Goal: Transaction & Acquisition: Obtain resource

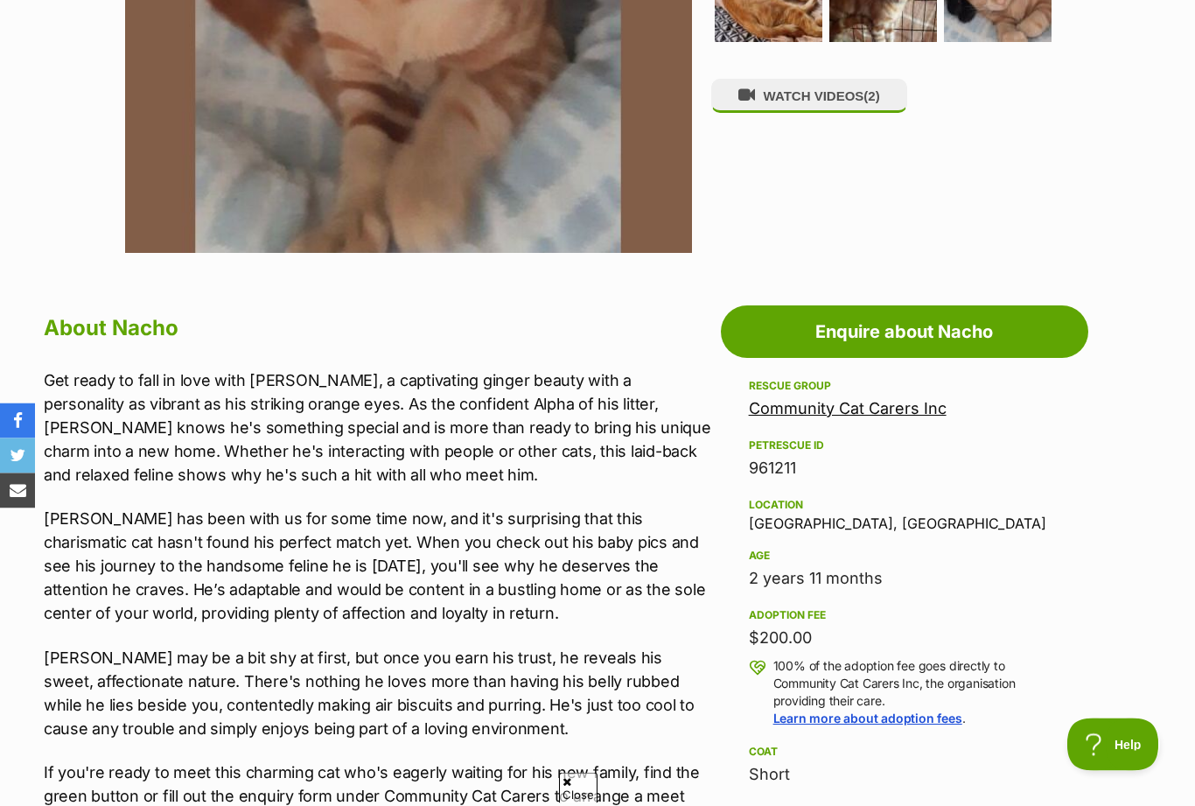
scroll to position [678, 0]
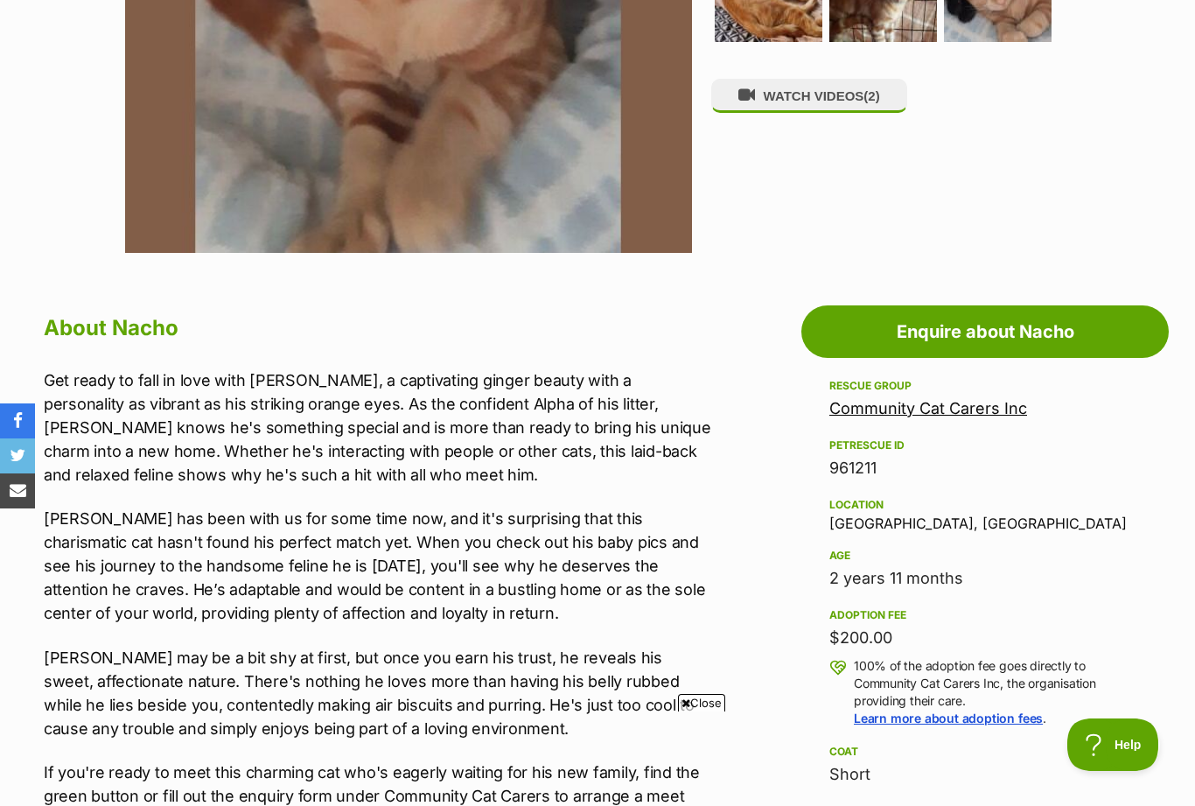
click at [932, 415] on link "Community Cat Carers Inc" at bounding box center [928, 408] width 198 height 18
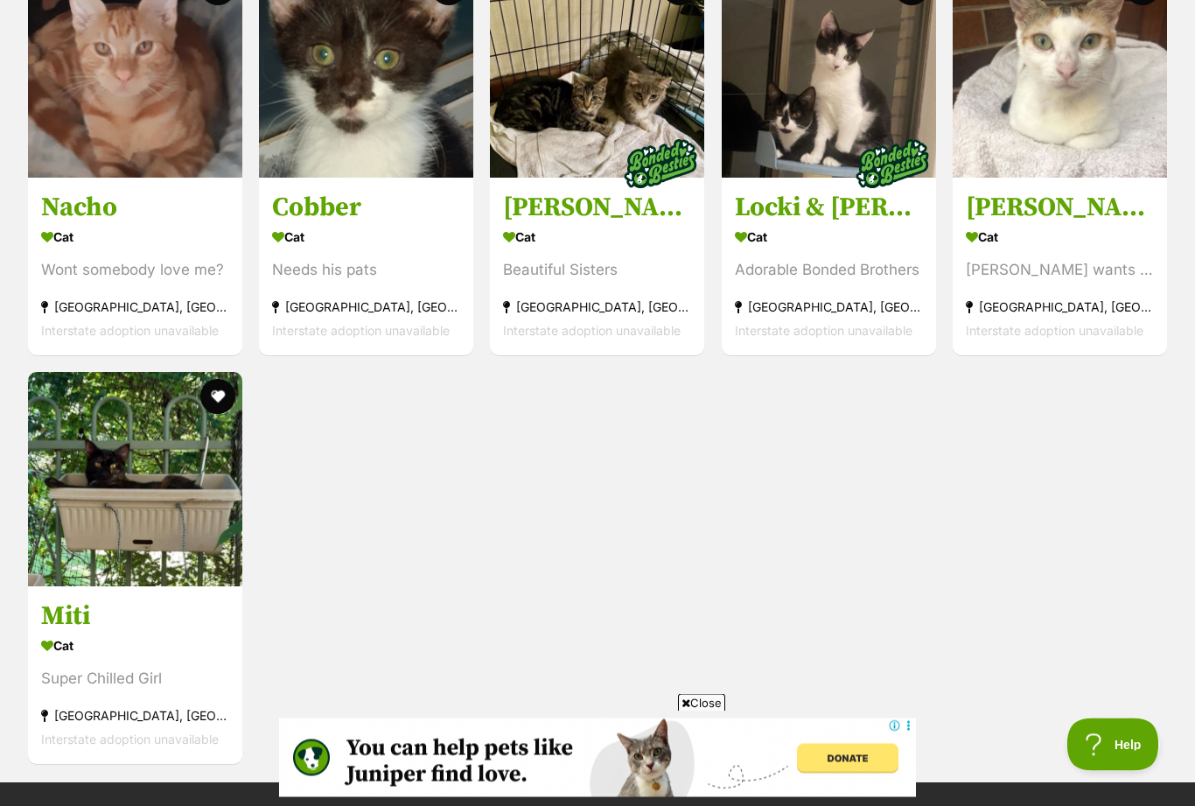
scroll to position [2750, 0]
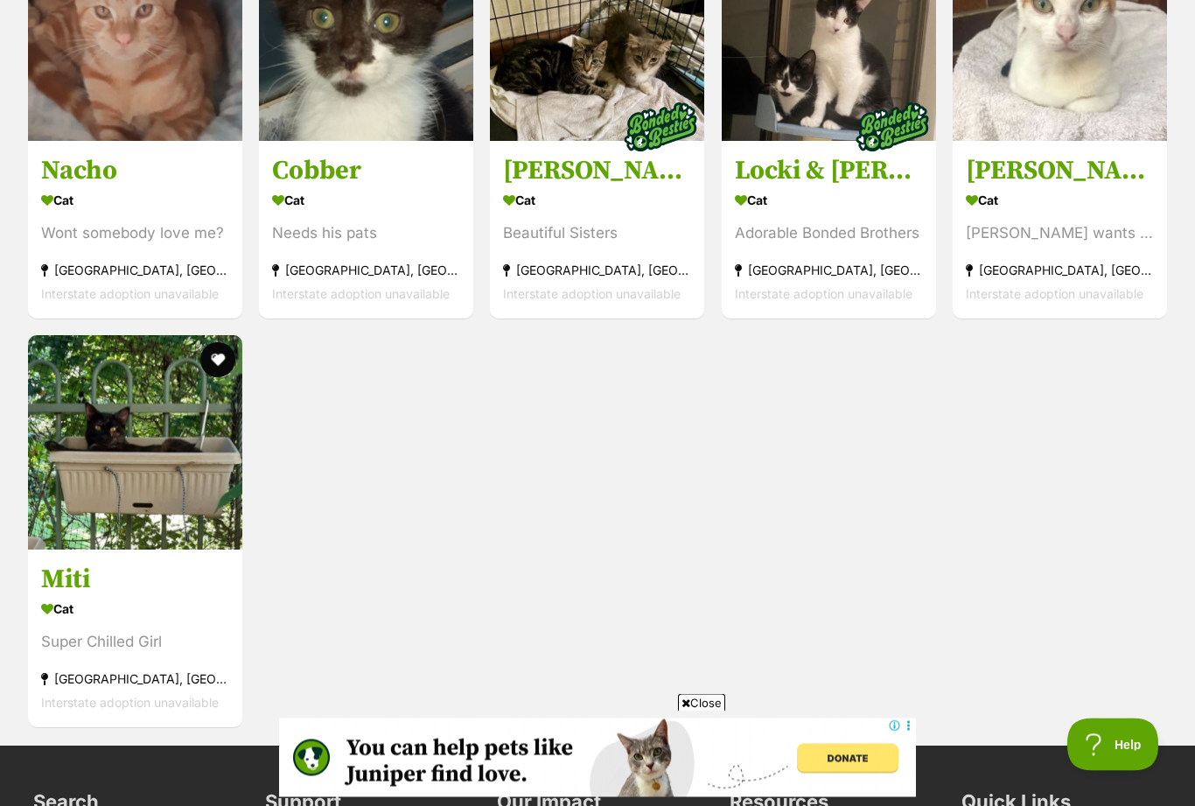
click at [125, 441] on img at bounding box center [135, 443] width 214 height 214
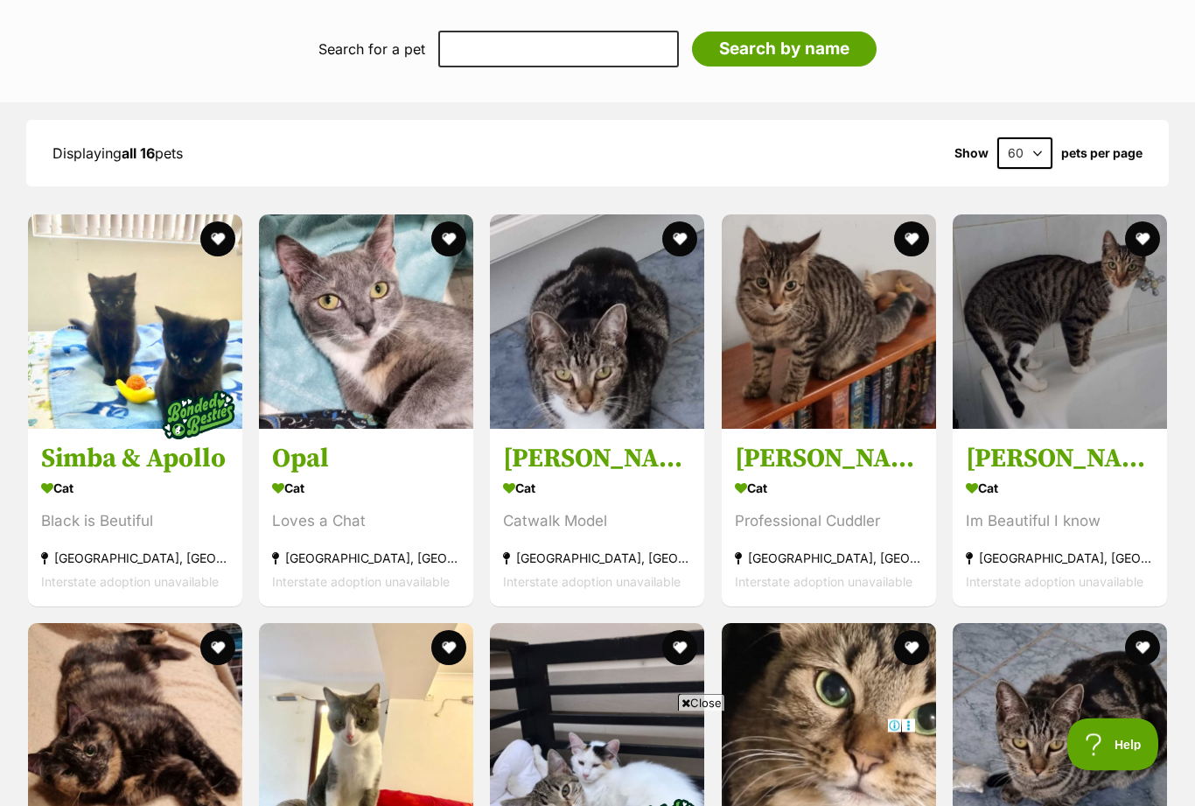
scroll to position [1647, 0]
click at [383, 509] on div "Loves a Chat" at bounding box center [366, 521] width 188 height 24
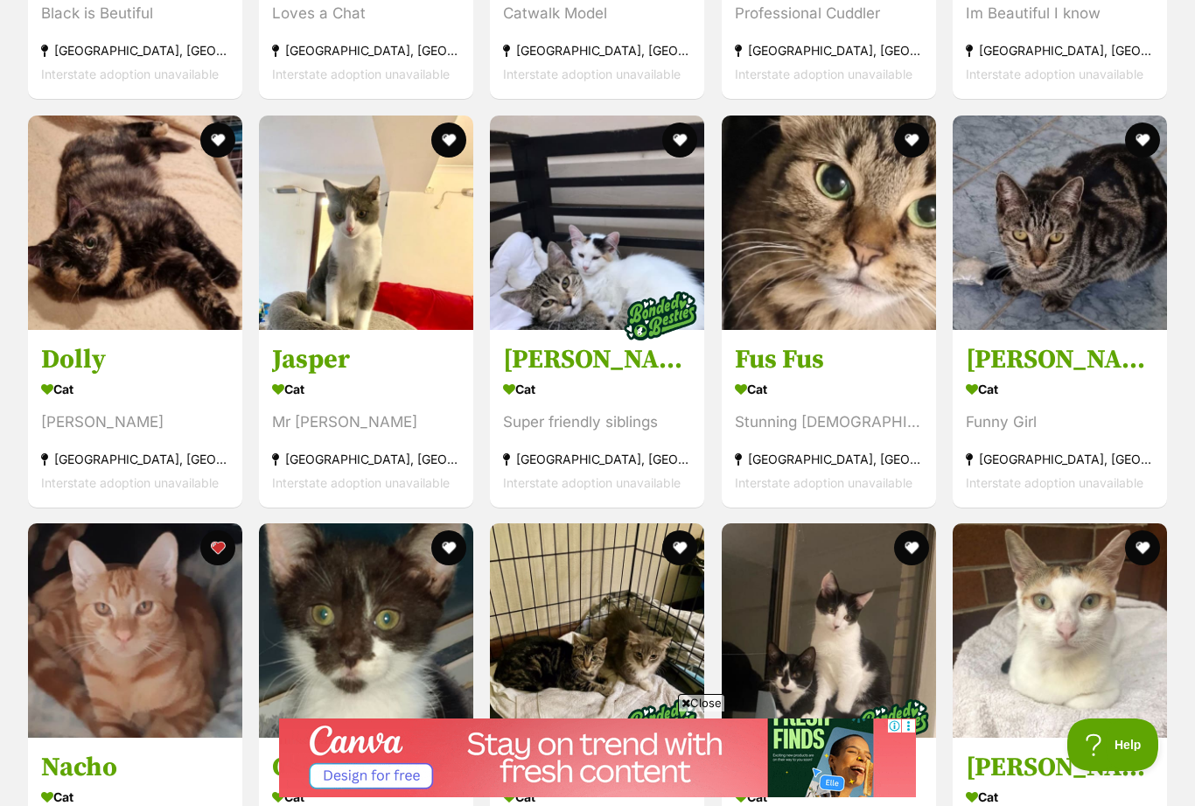
scroll to position [2152, 0]
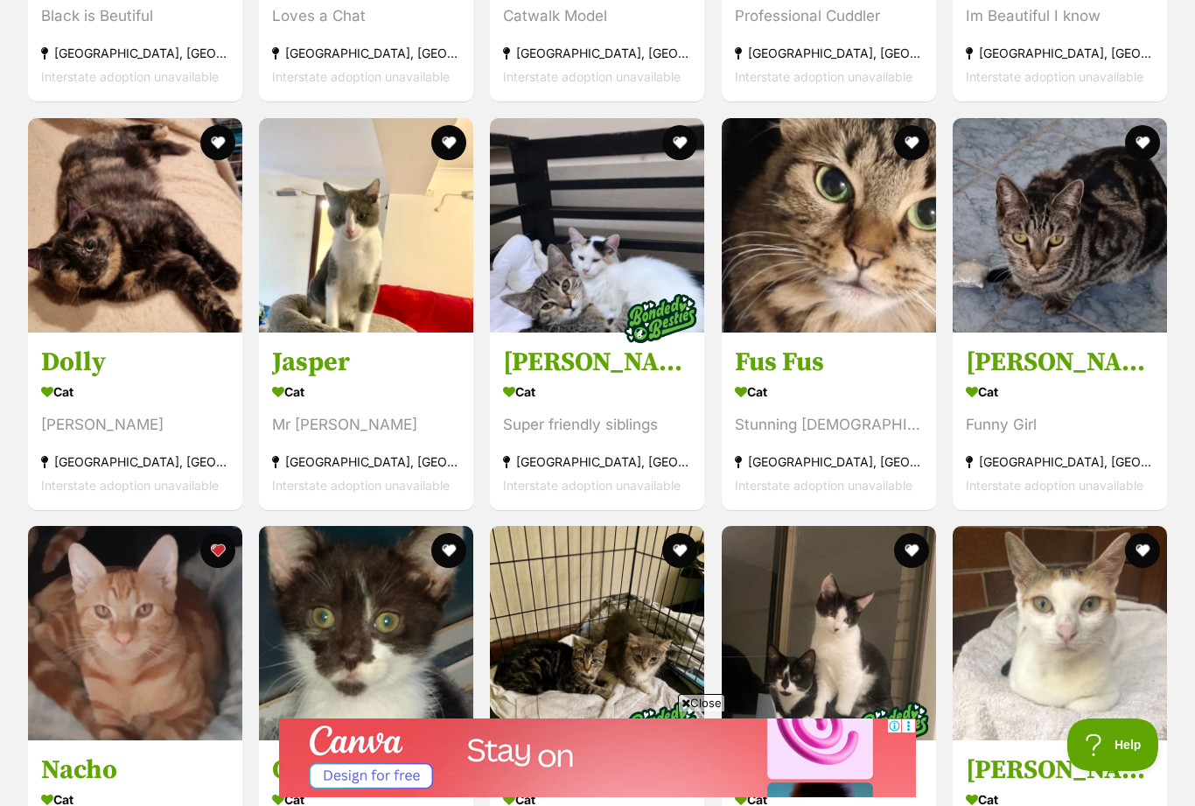
click at [1046, 246] on img at bounding box center [1060, 225] width 214 height 214
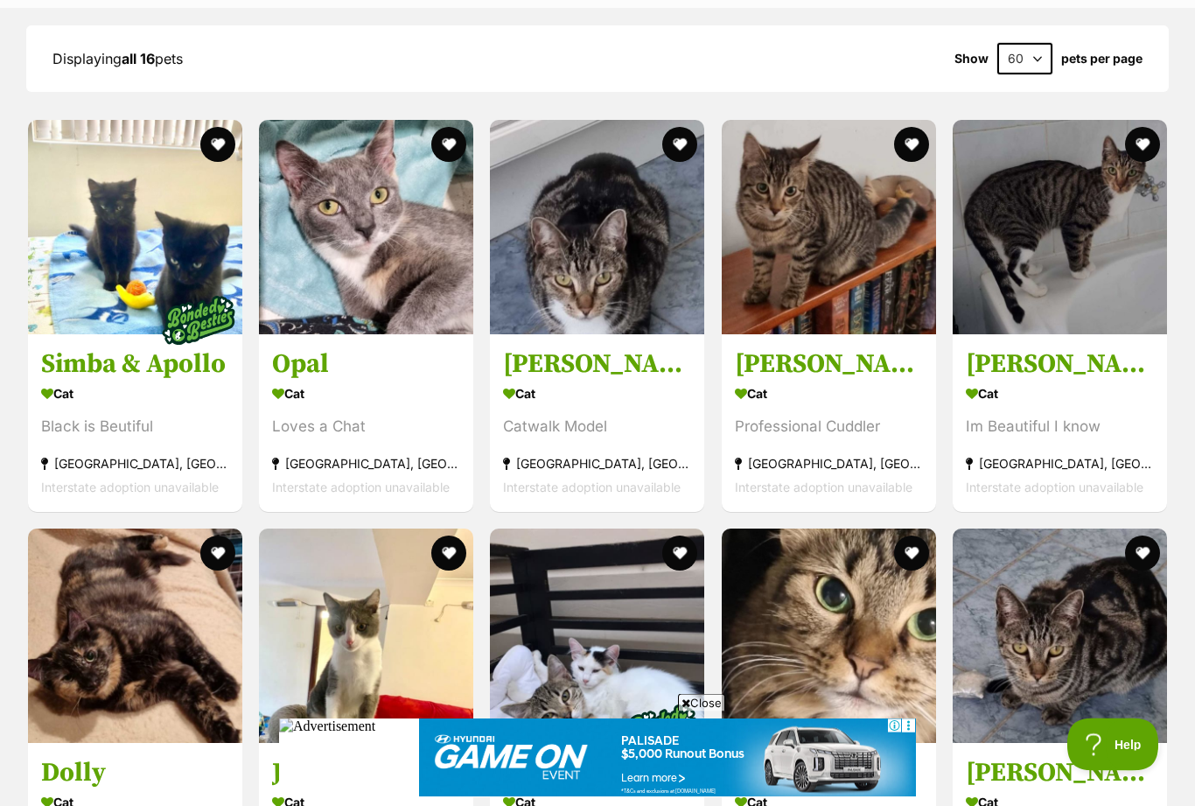
scroll to position [1851, 0]
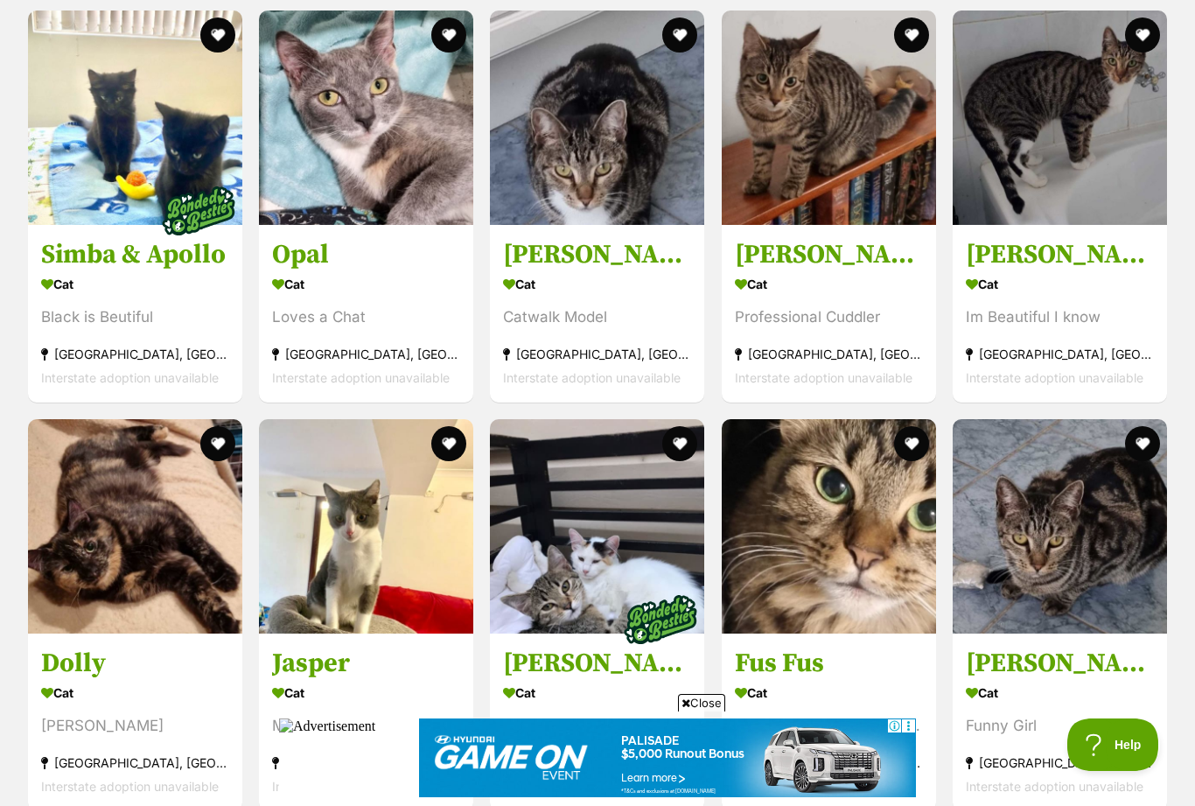
click at [1018, 271] on div "Cat" at bounding box center [1060, 283] width 188 height 25
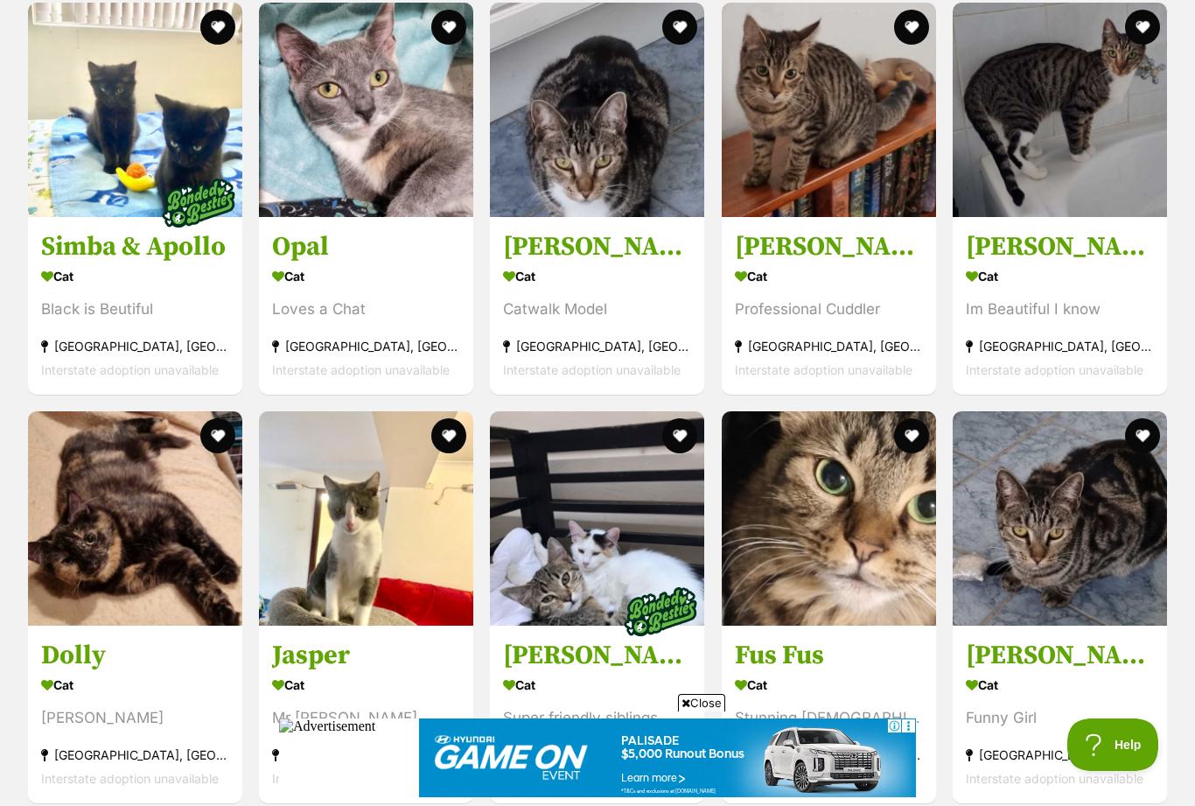
scroll to position [1861, 0]
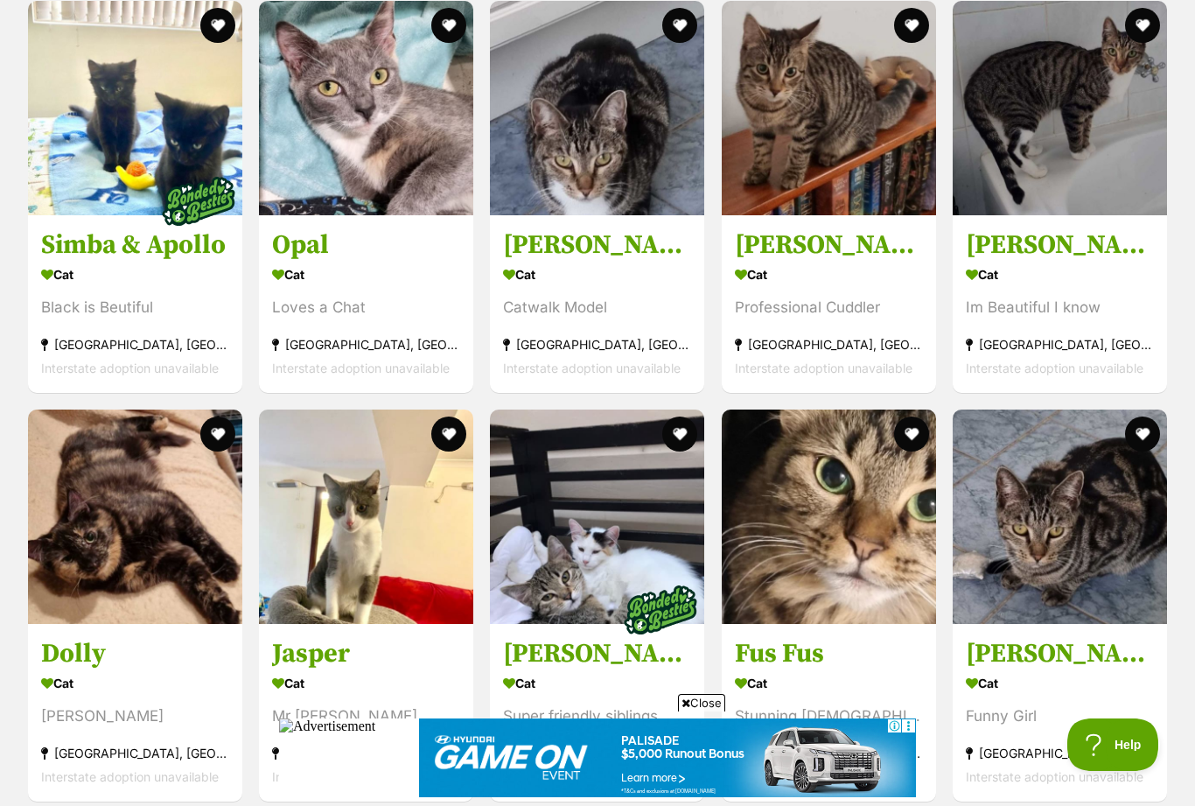
click at [847, 538] on img at bounding box center [829, 516] width 214 height 214
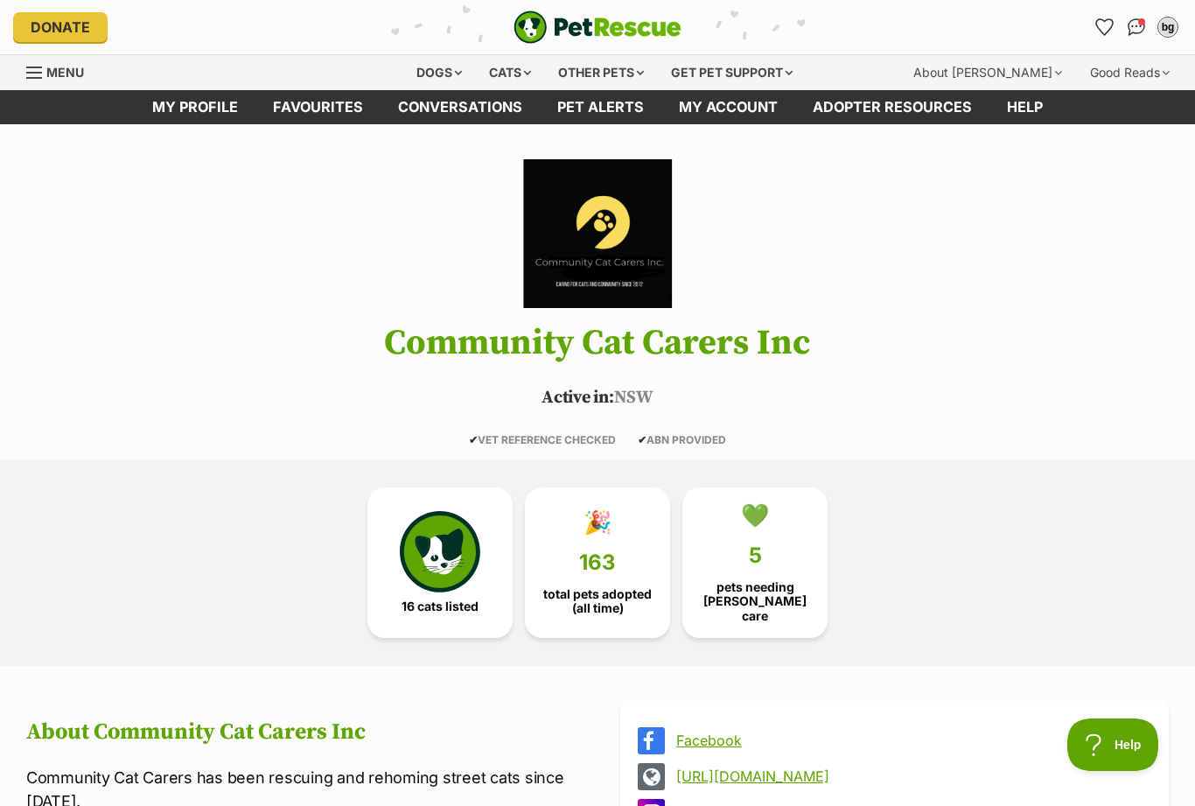
scroll to position [0, 0]
click at [1103, 22] on icon "Favourites" at bounding box center [1104, 27] width 17 height 16
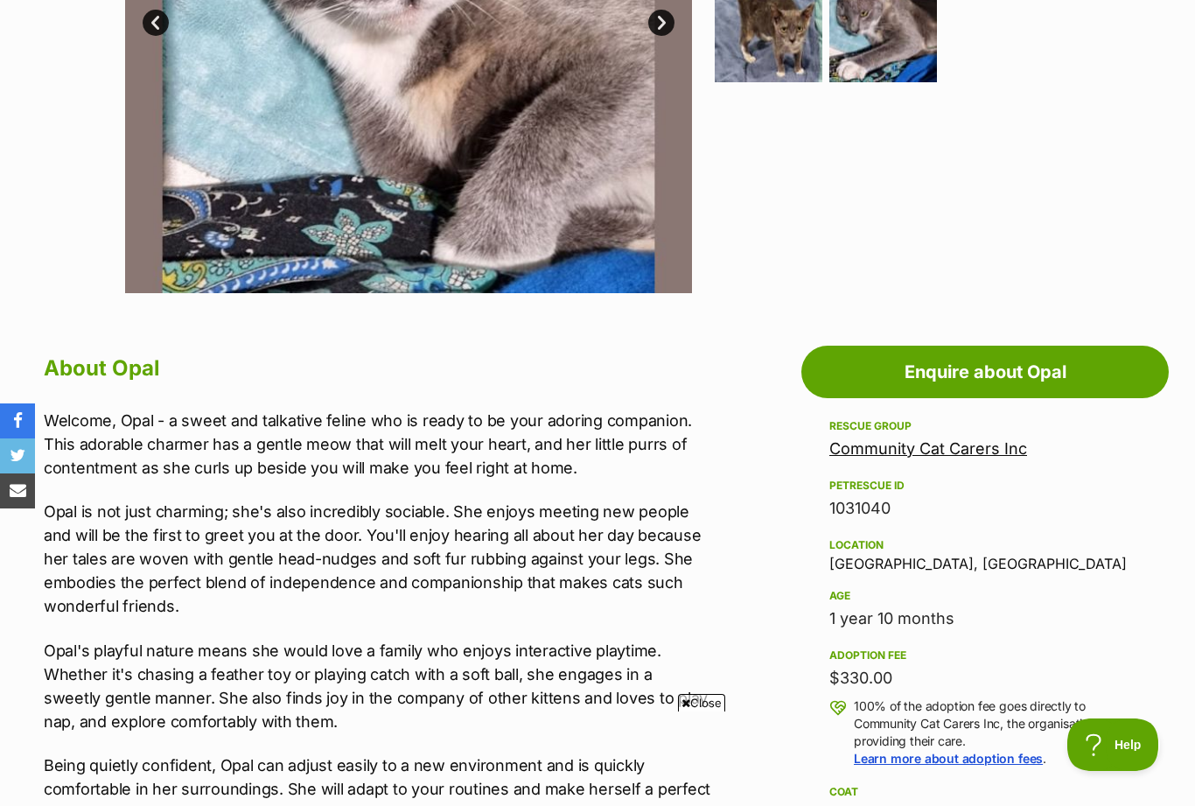
scroll to position [621, 0]
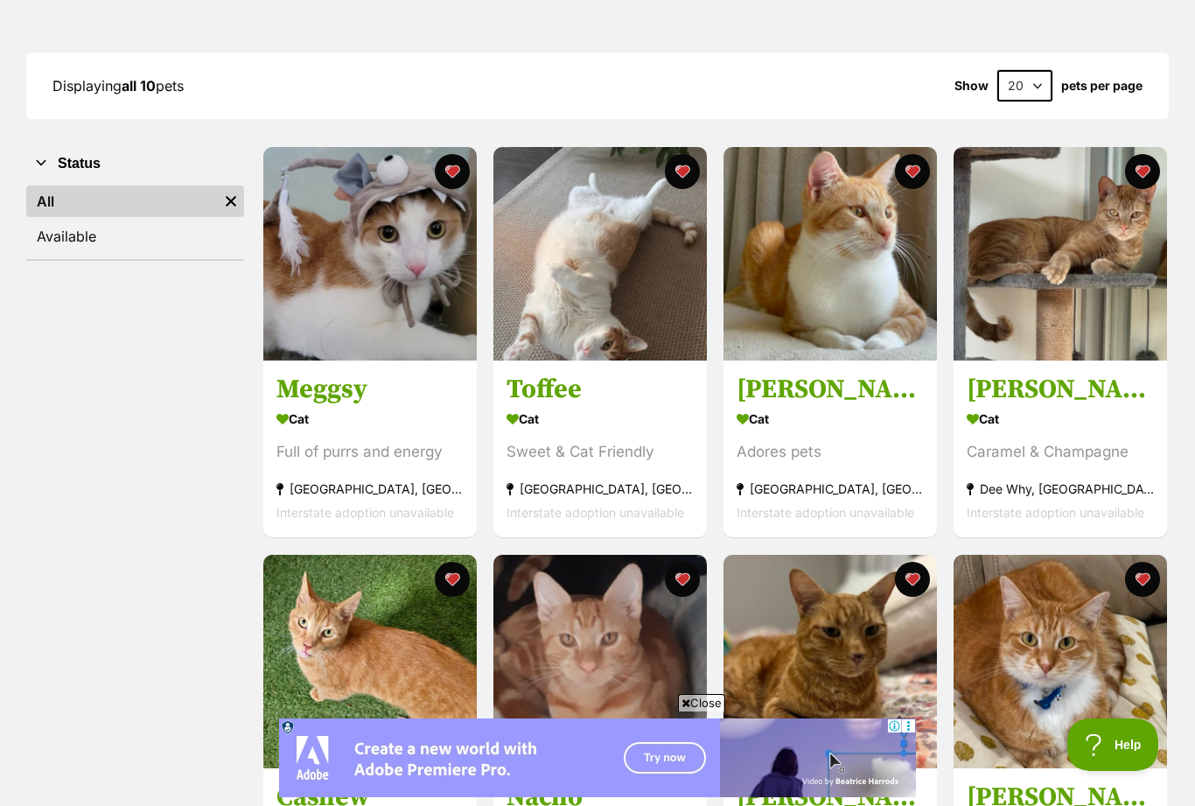
click at [388, 412] on div "Cat" at bounding box center [369, 419] width 187 height 25
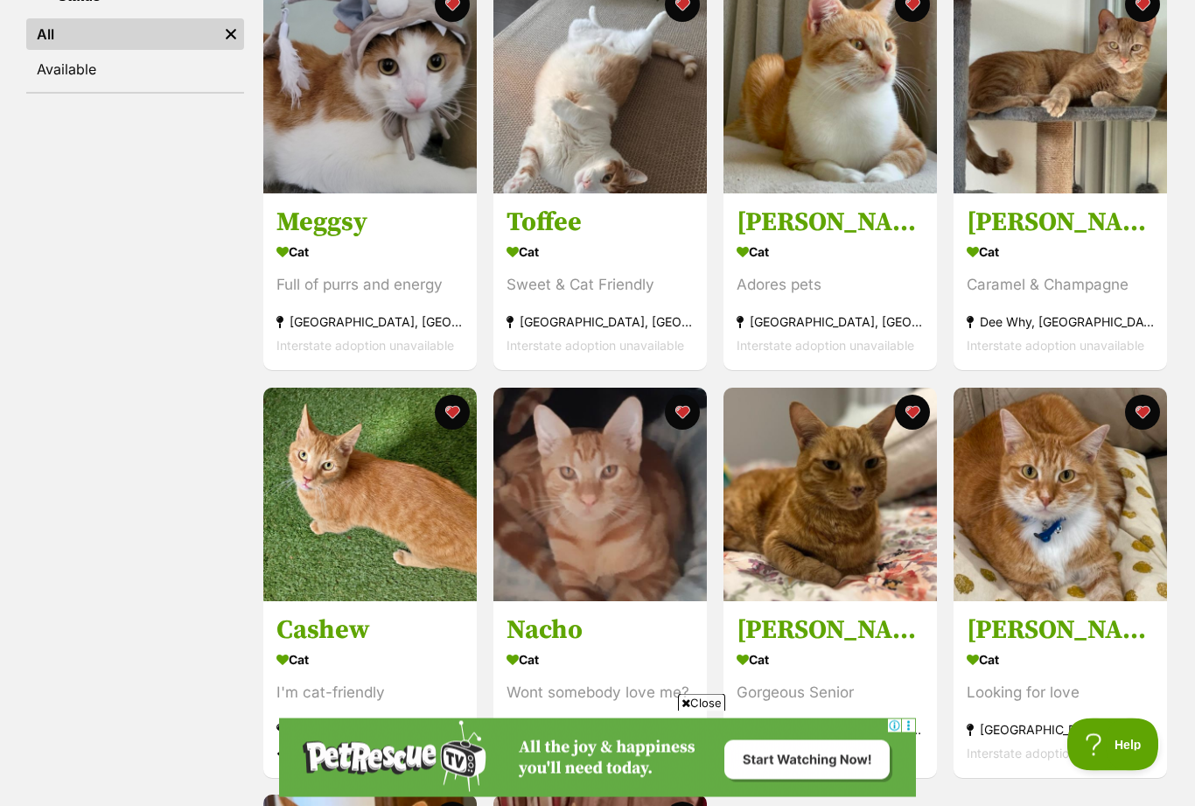
scroll to position [375, 0]
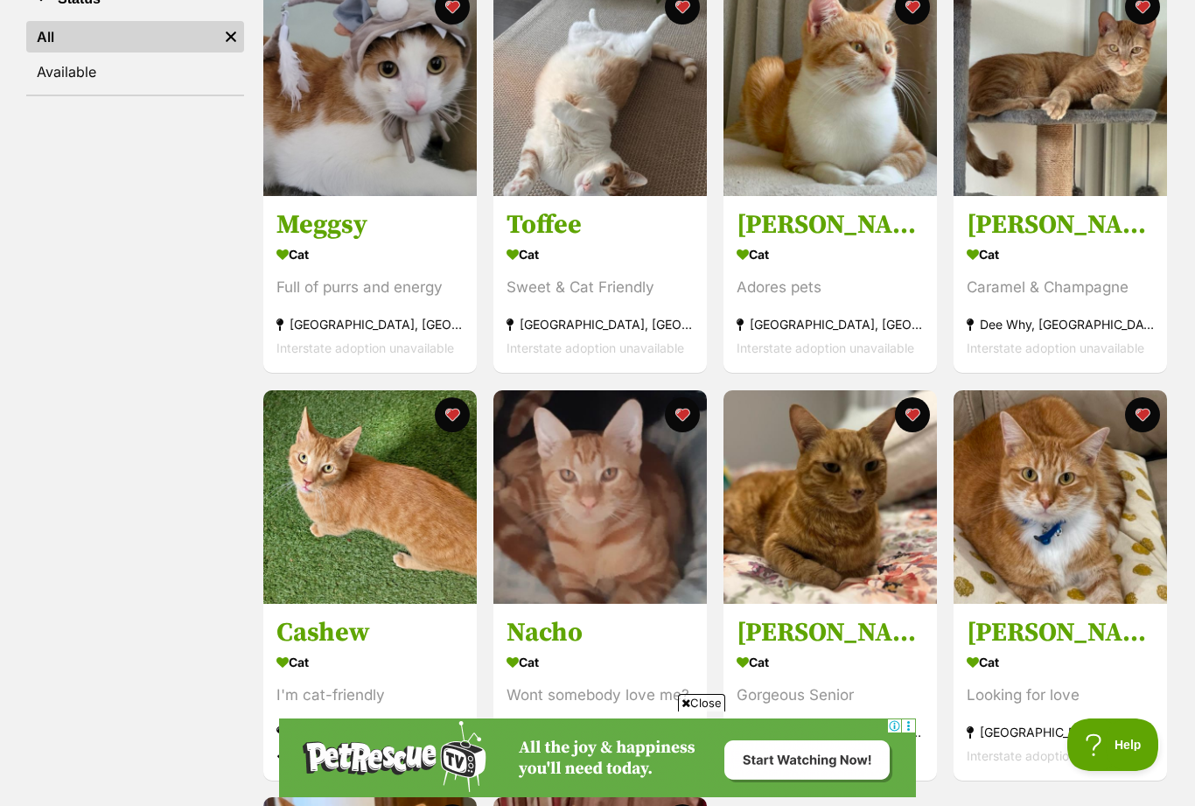
click at [1032, 306] on section "Cat Caramel & [PERSON_NAME] Why, [GEOGRAPHIC_DATA] Interstate adoption unavaila…" at bounding box center [1060, 301] width 187 height 118
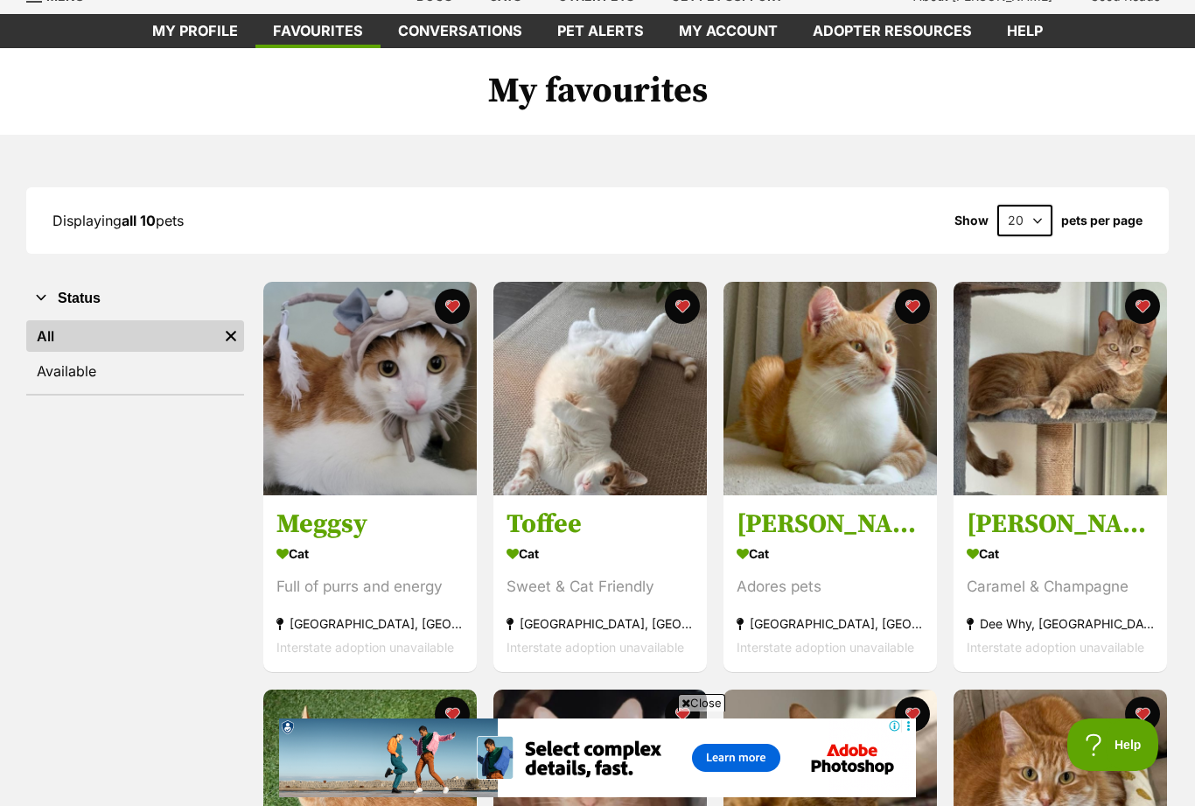
scroll to position [0, 0]
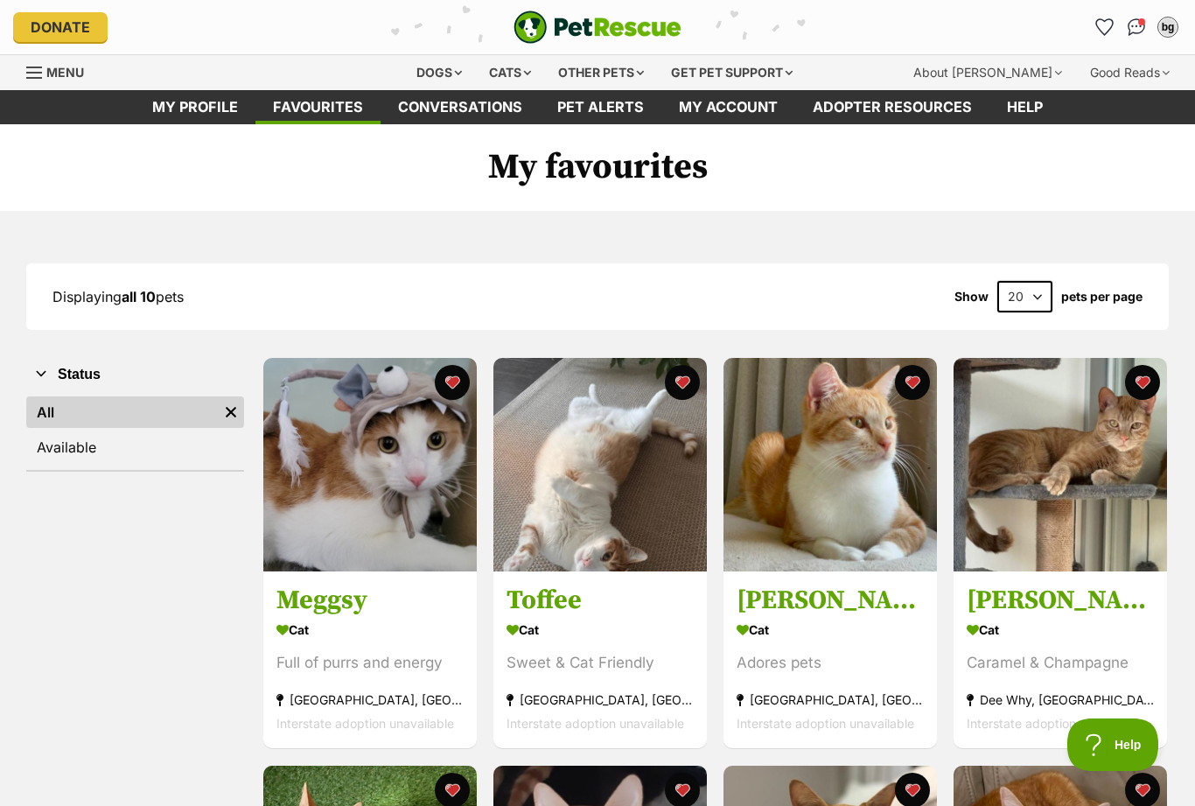
click at [507, 67] on div "Cats" at bounding box center [510, 72] width 66 height 35
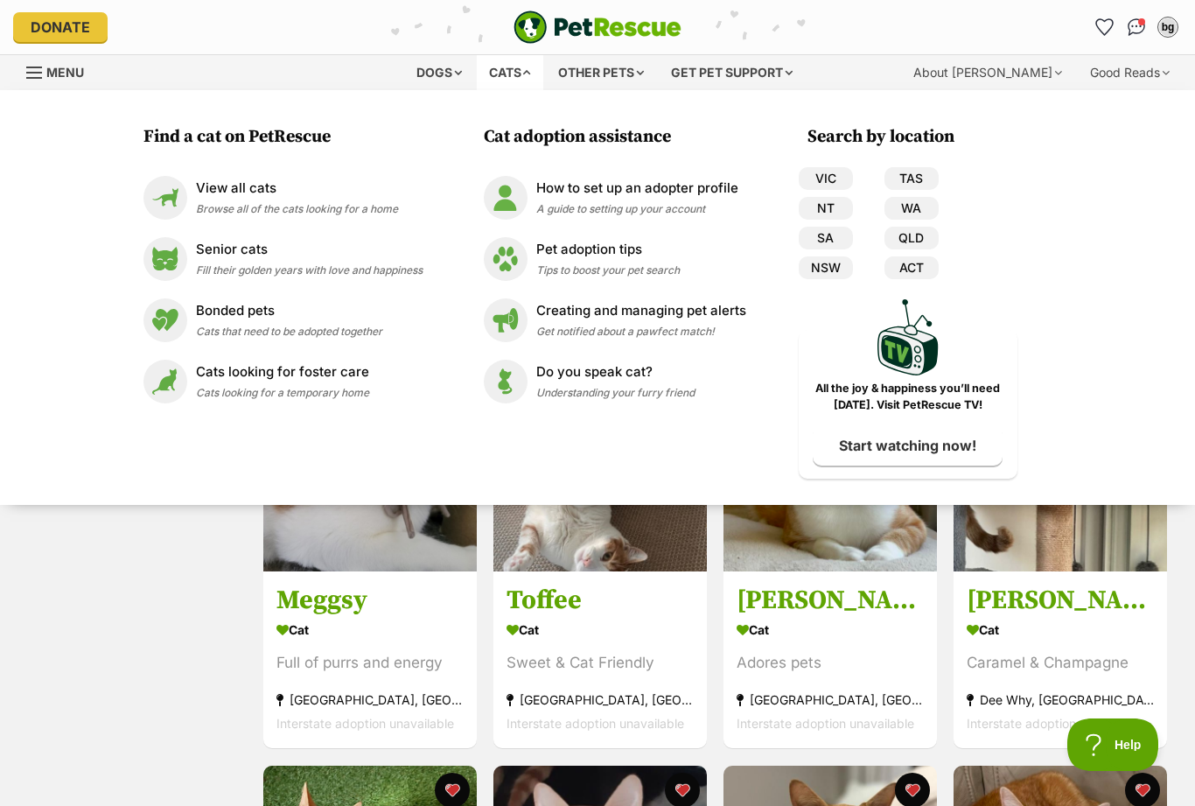
click at [218, 260] on div "Senior cats Fill their golden years with love and happiness" at bounding box center [309, 259] width 227 height 38
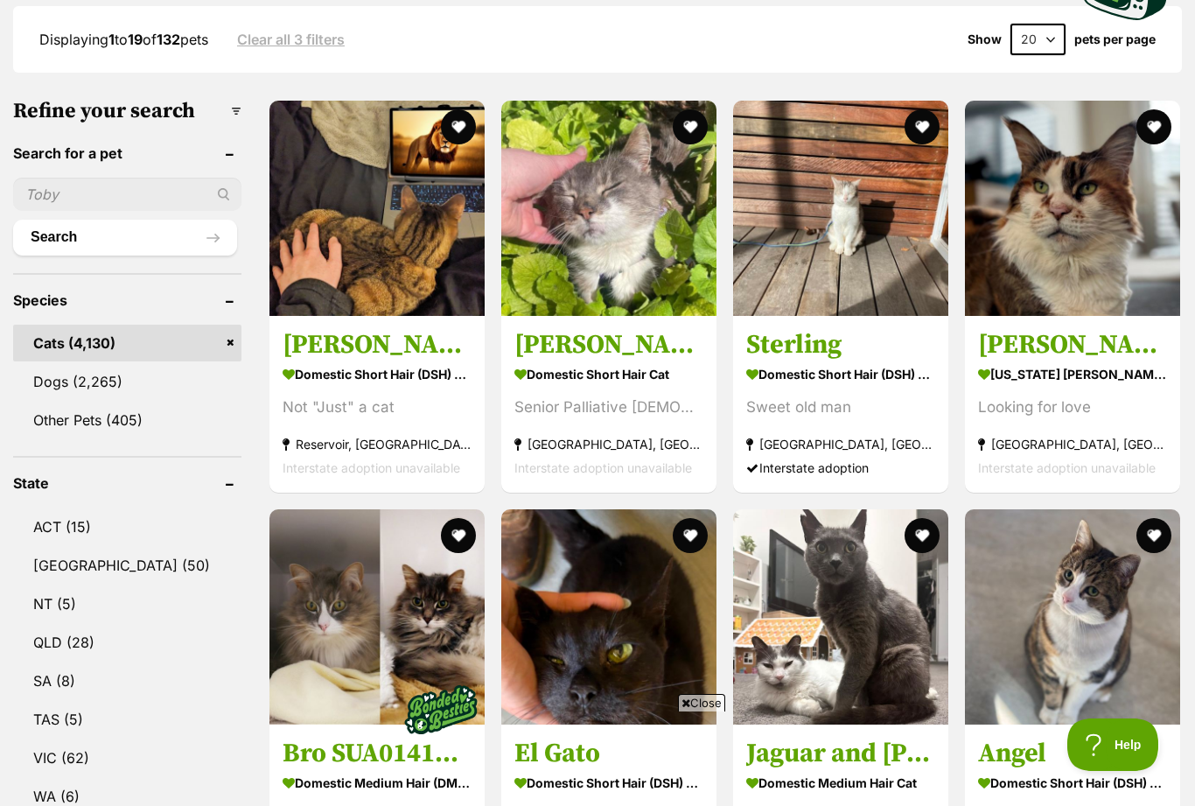
scroll to position [609, 0]
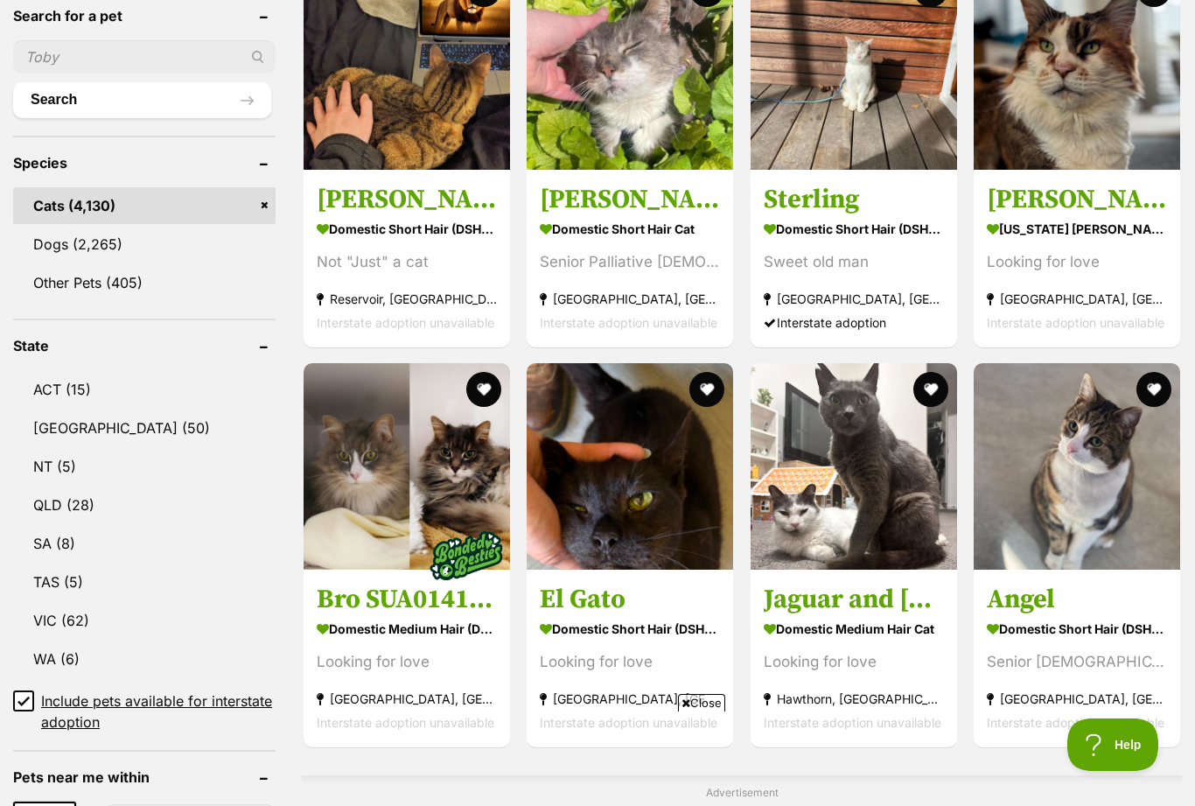
click at [69, 448] on link "NT (5)" at bounding box center [144, 466] width 262 height 37
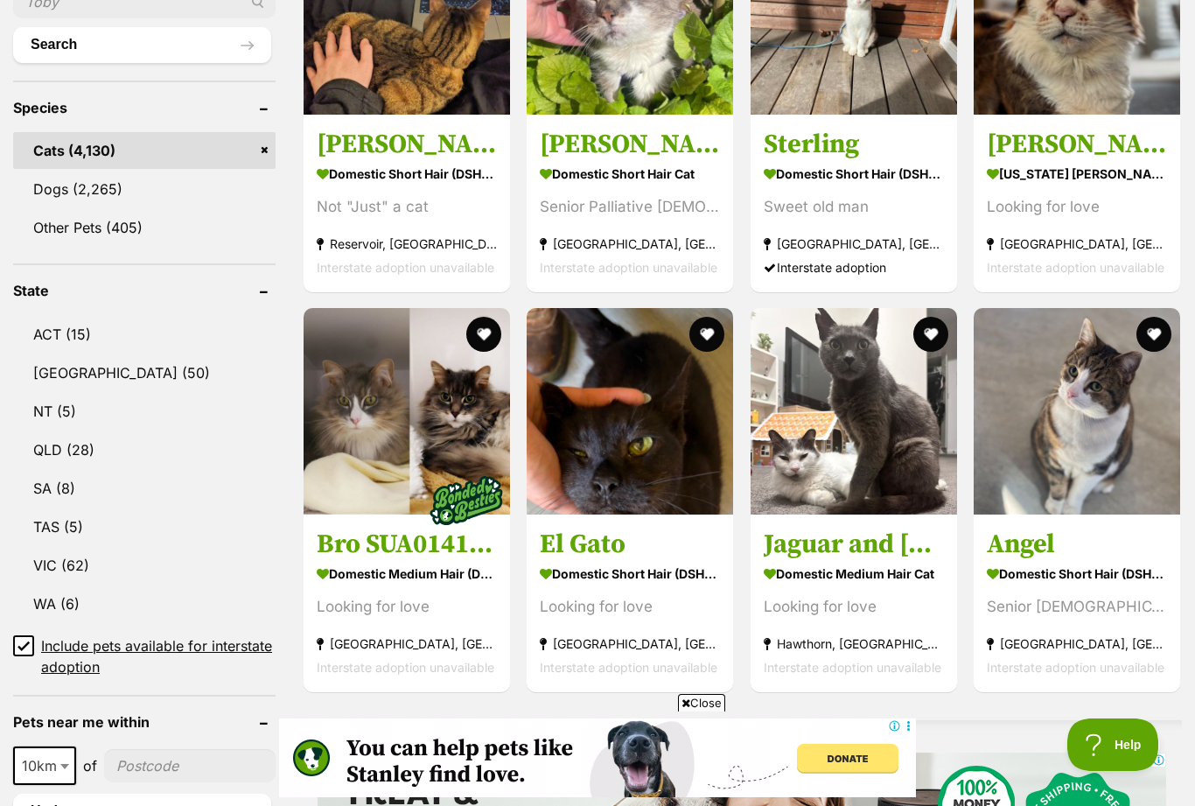
click at [22, 653] on input "Include pets available for interstate adoption" at bounding box center [23, 645] width 21 height 21
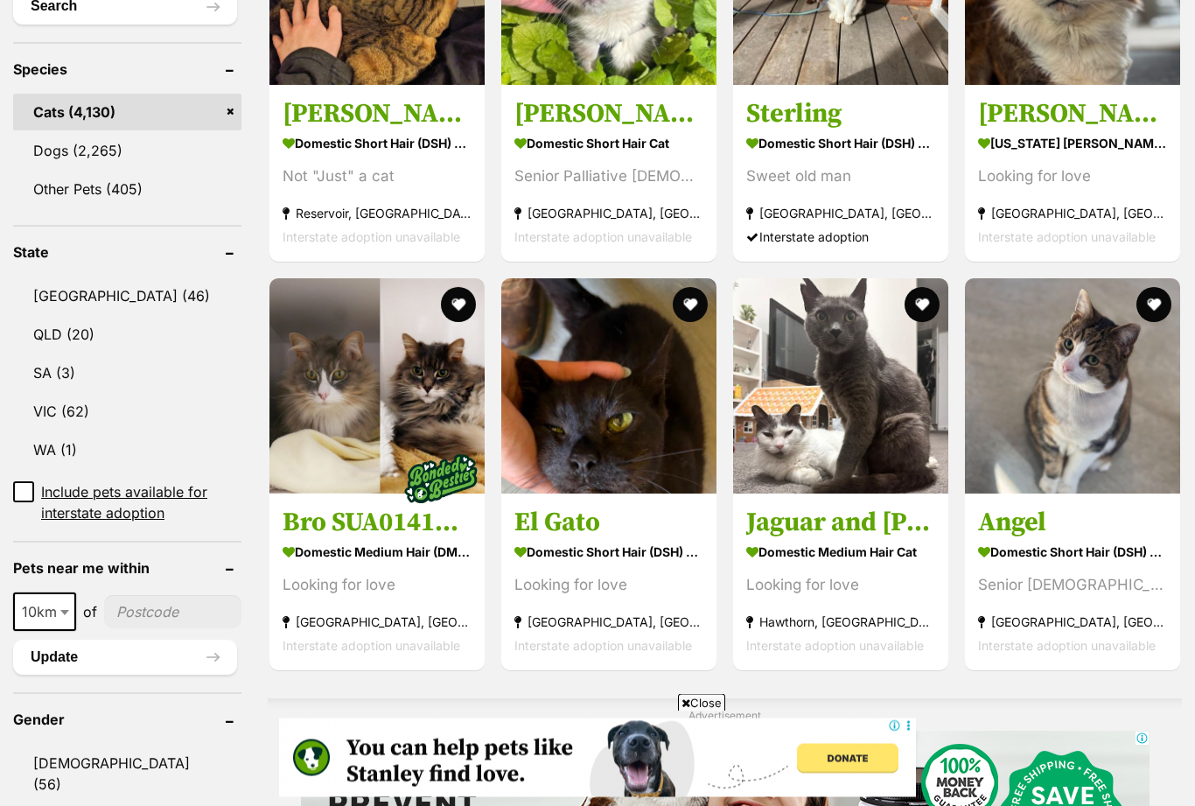
scroll to position [711, 0]
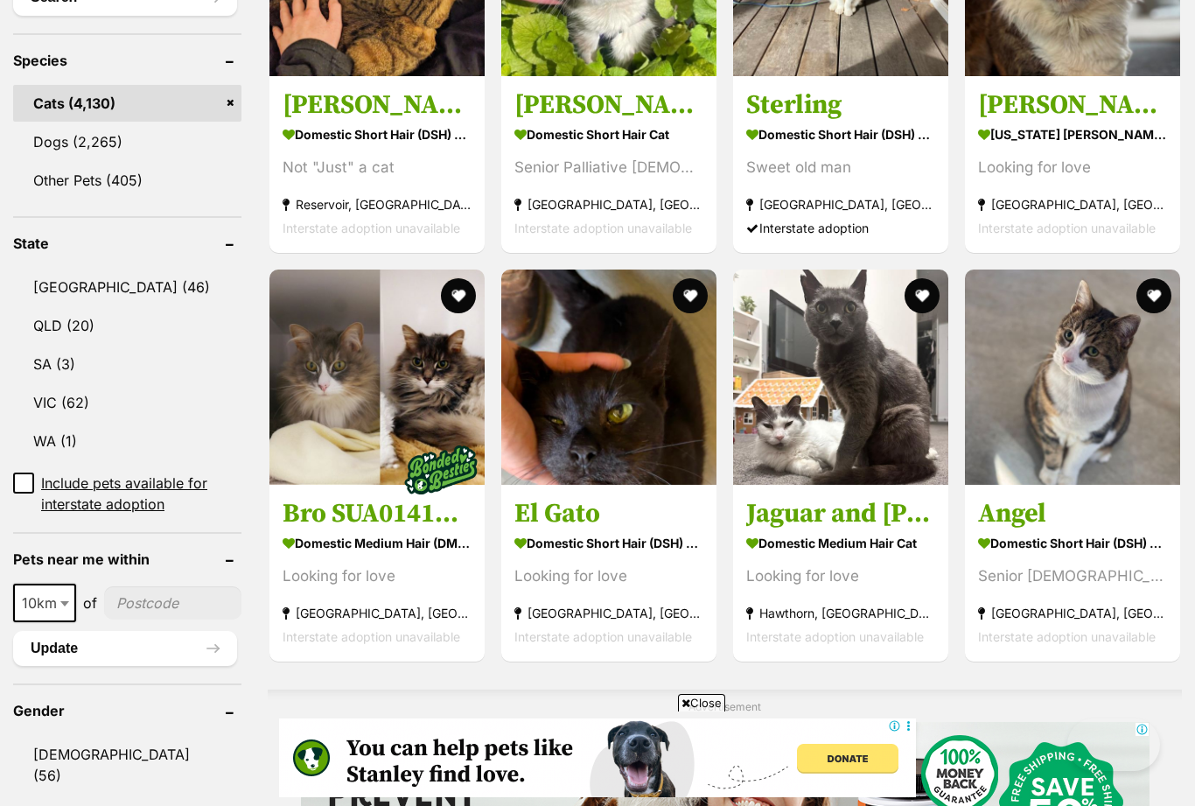
click at [70, 305] on link "[GEOGRAPHIC_DATA] (46)" at bounding box center [127, 287] width 228 height 37
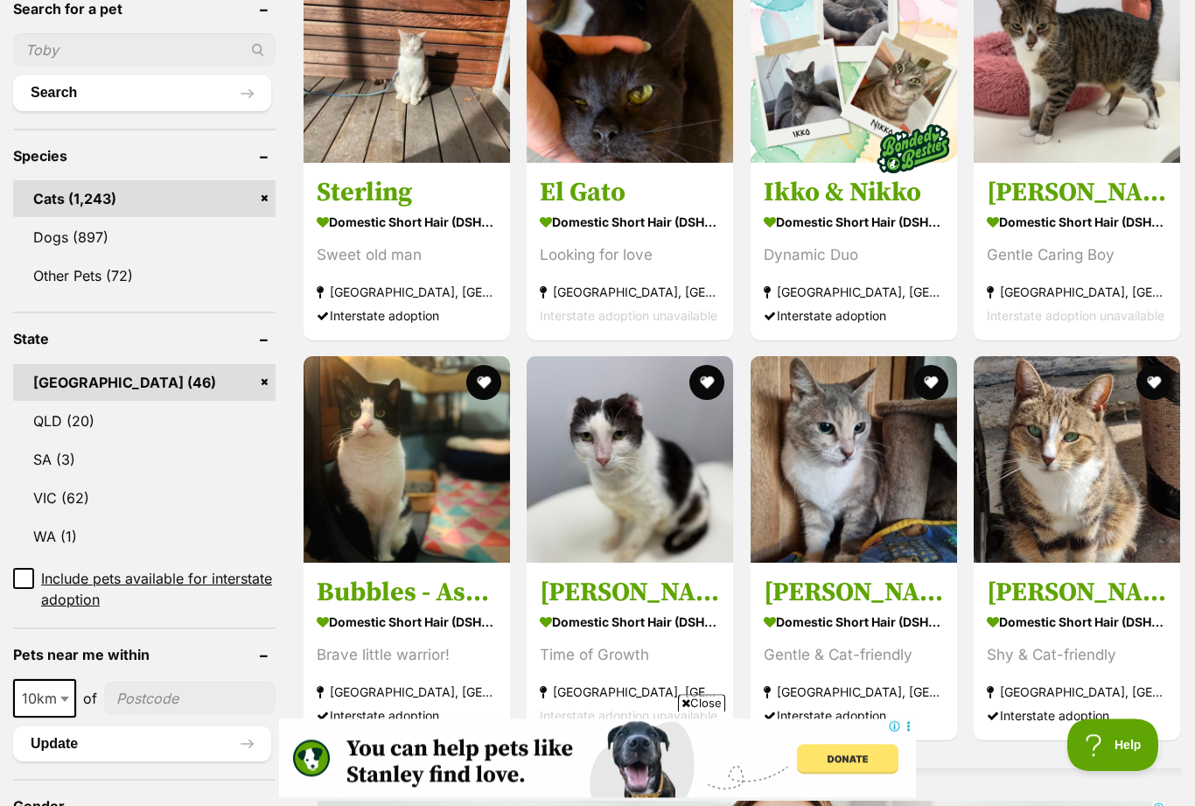
scroll to position [580, 0]
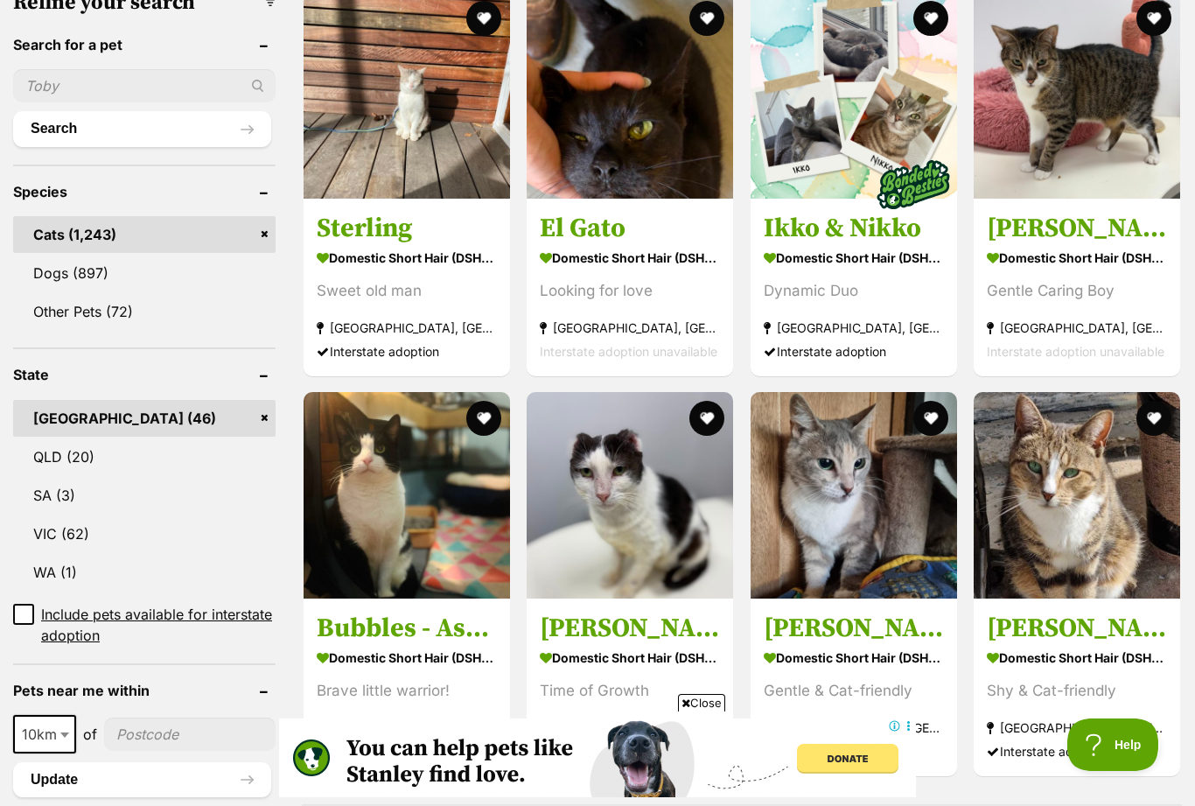
click at [846, 566] on img at bounding box center [854, 495] width 206 height 206
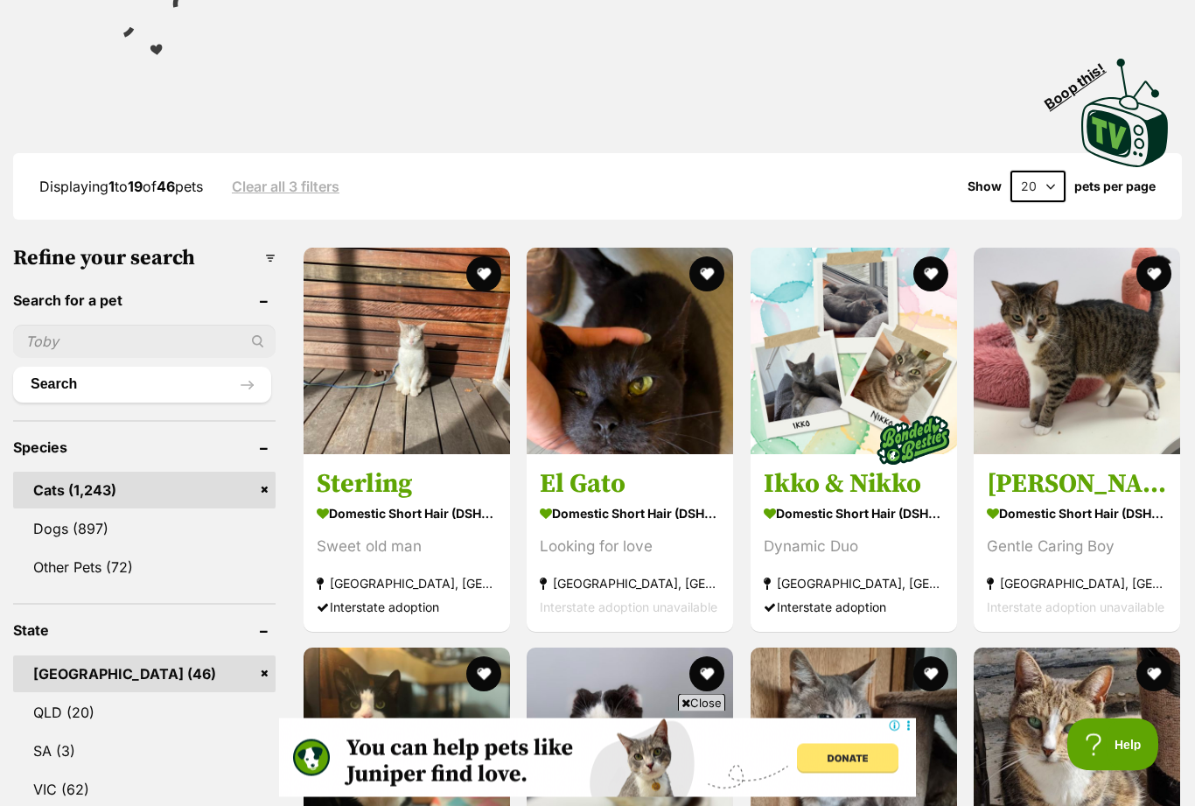
scroll to position [325, 0]
click at [414, 544] on div "Sweet old man" at bounding box center [407, 546] width 180 height 24
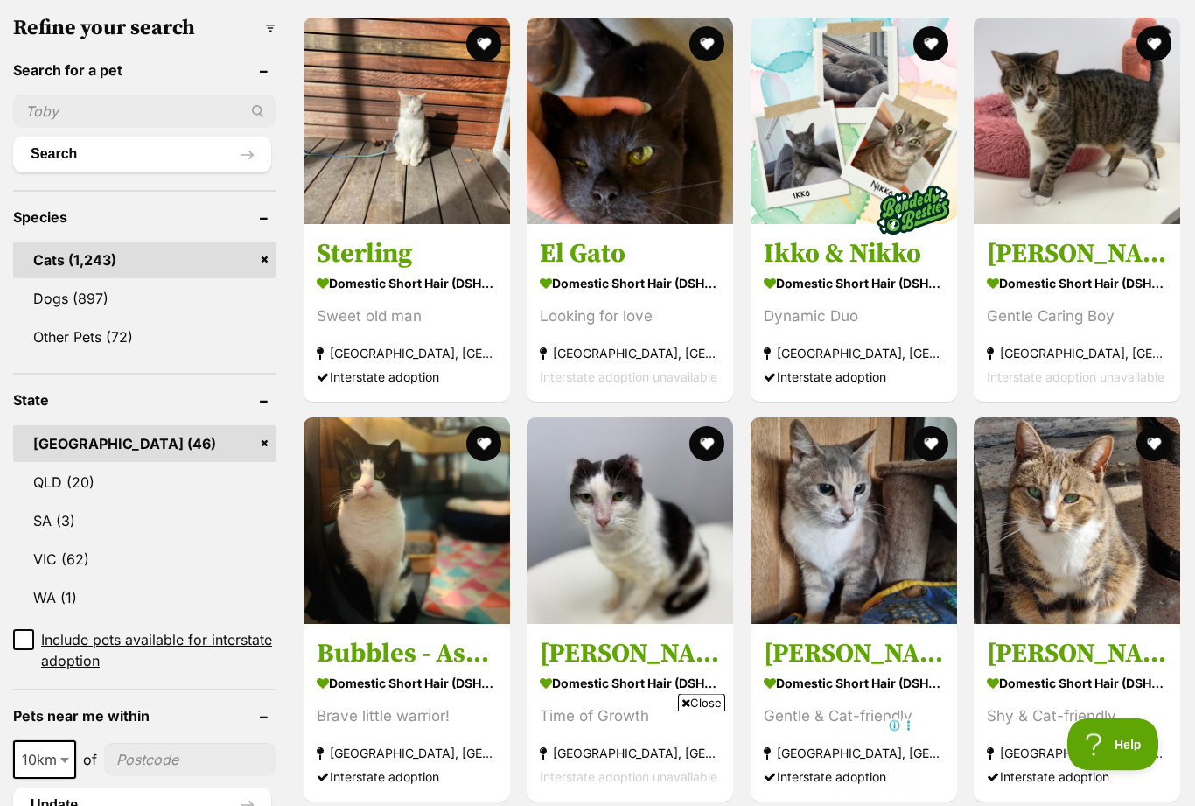
scroll to position [551, 0]
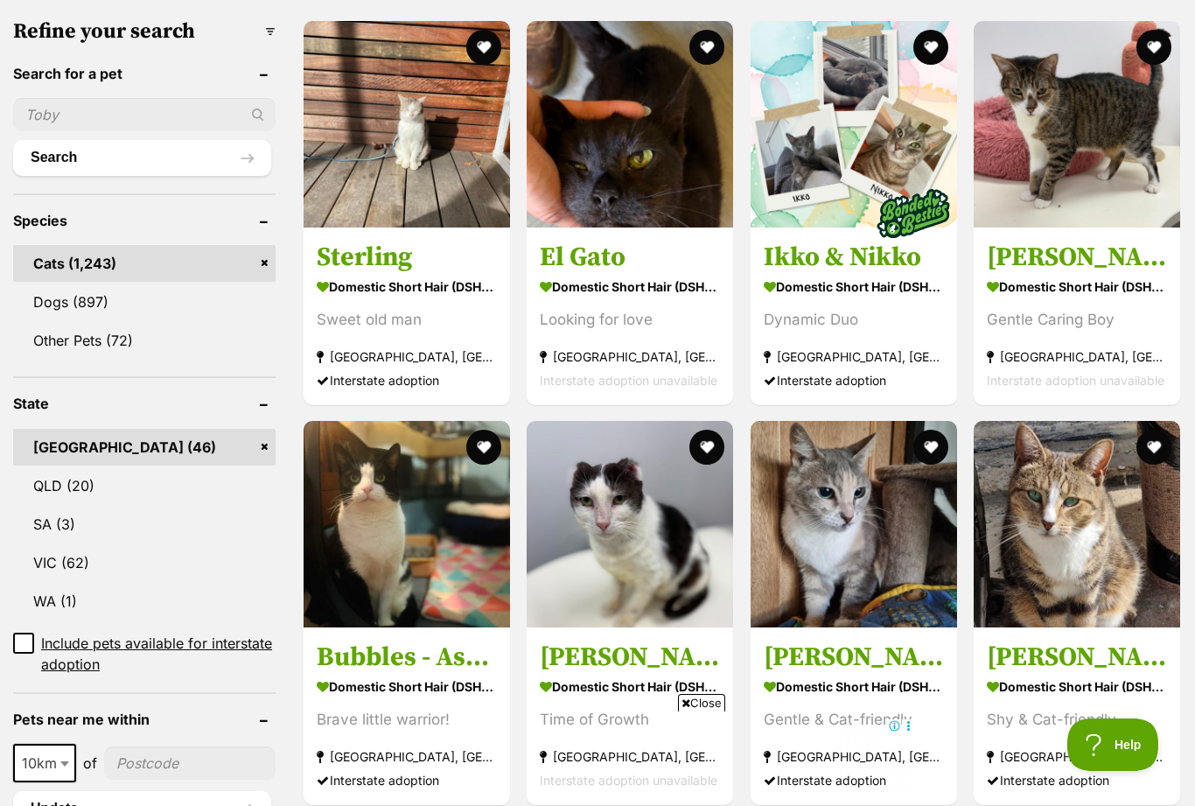
click at [1072, 298] on section "Domestic Short Hair (DSH) Cat Gentle Caring Boy Gladesville, NSW Interstate ado…" at bounding box center [1077, 332] width 180 height 118
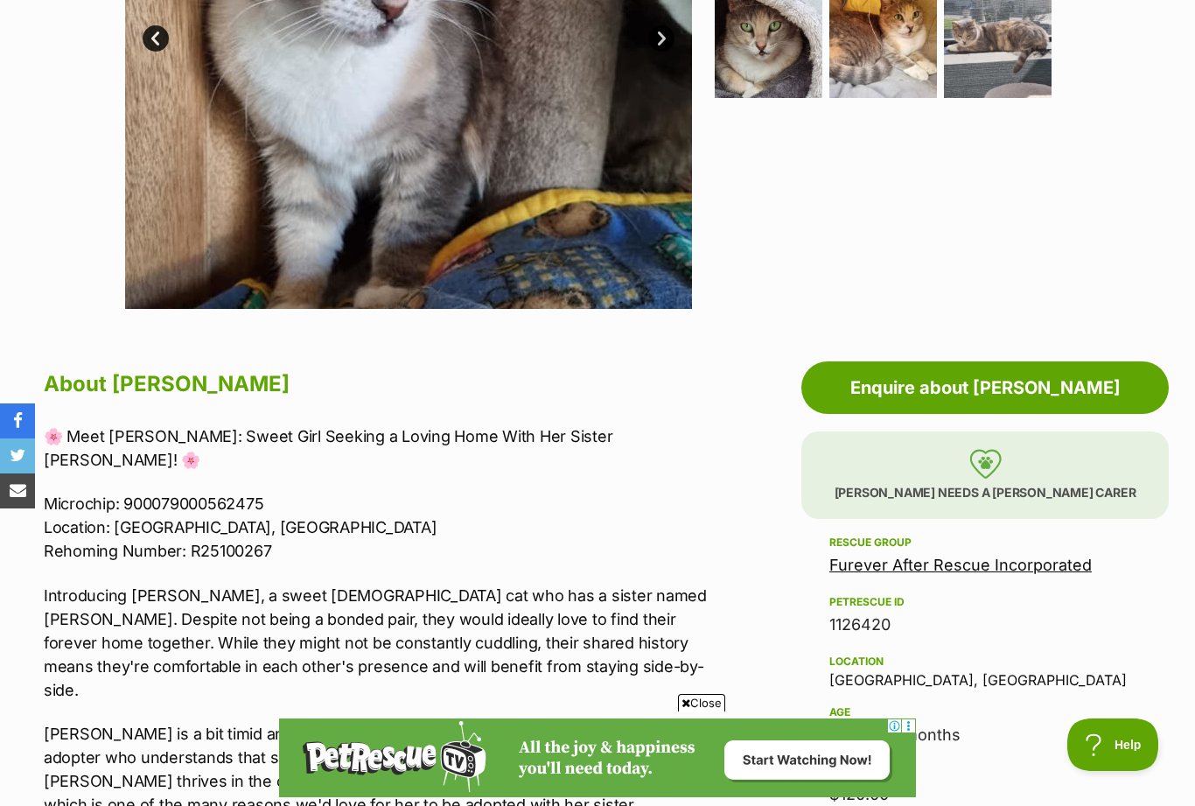
scroll to position [611, 0]
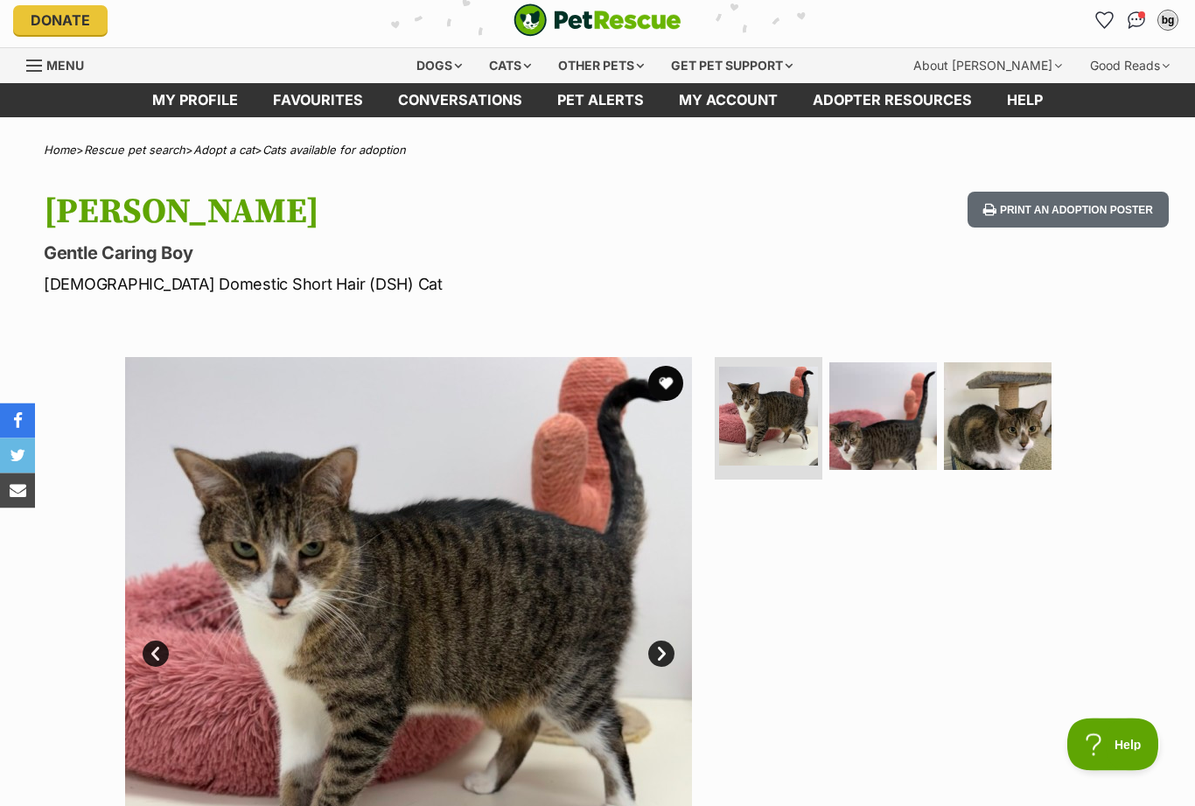
scroll to position [7, 0]
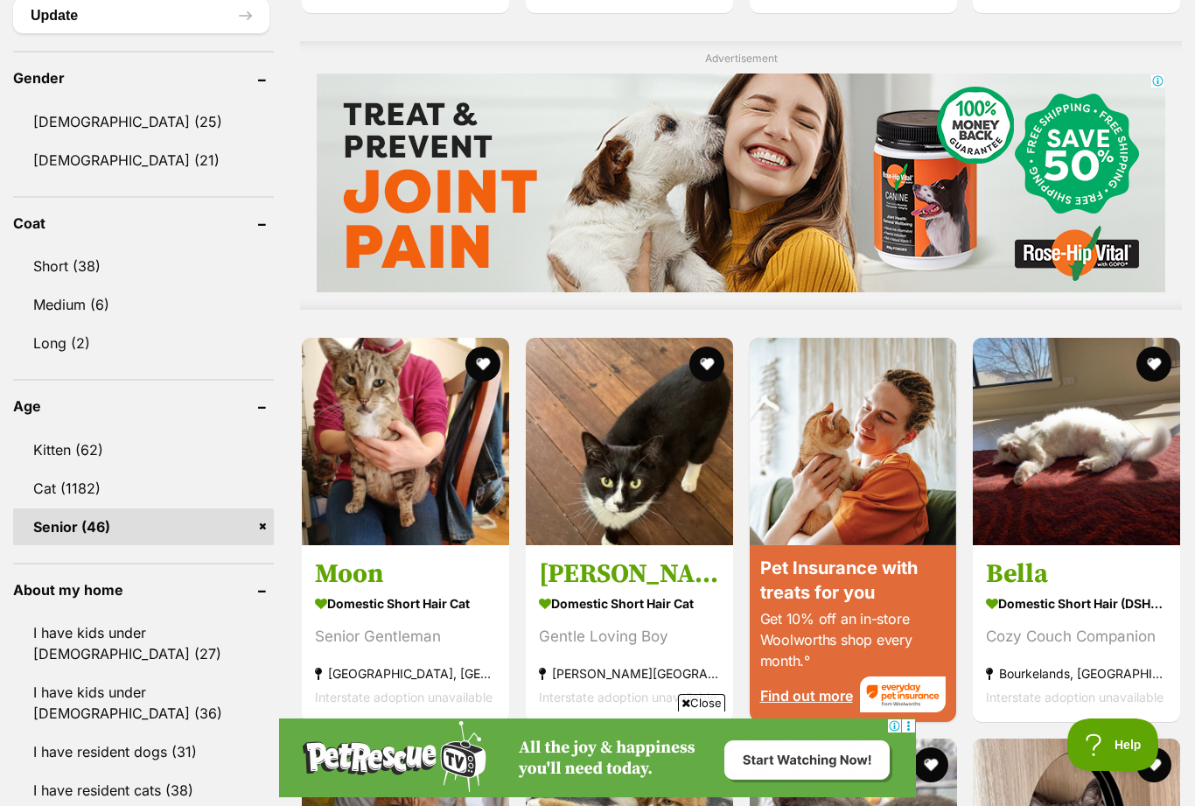
scroll to position [1343, 0]
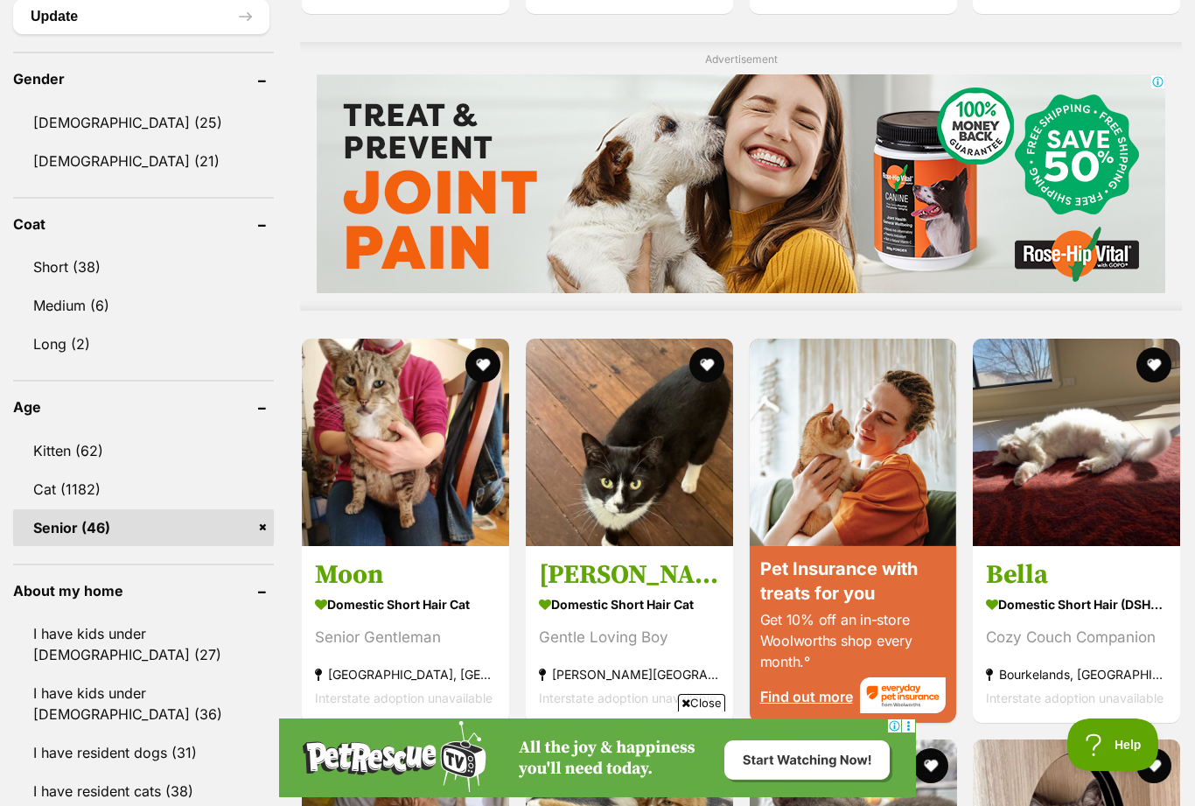
click at [77, 266] on link "Short (38)" at bounding box center [143, 266] width 261 height 37
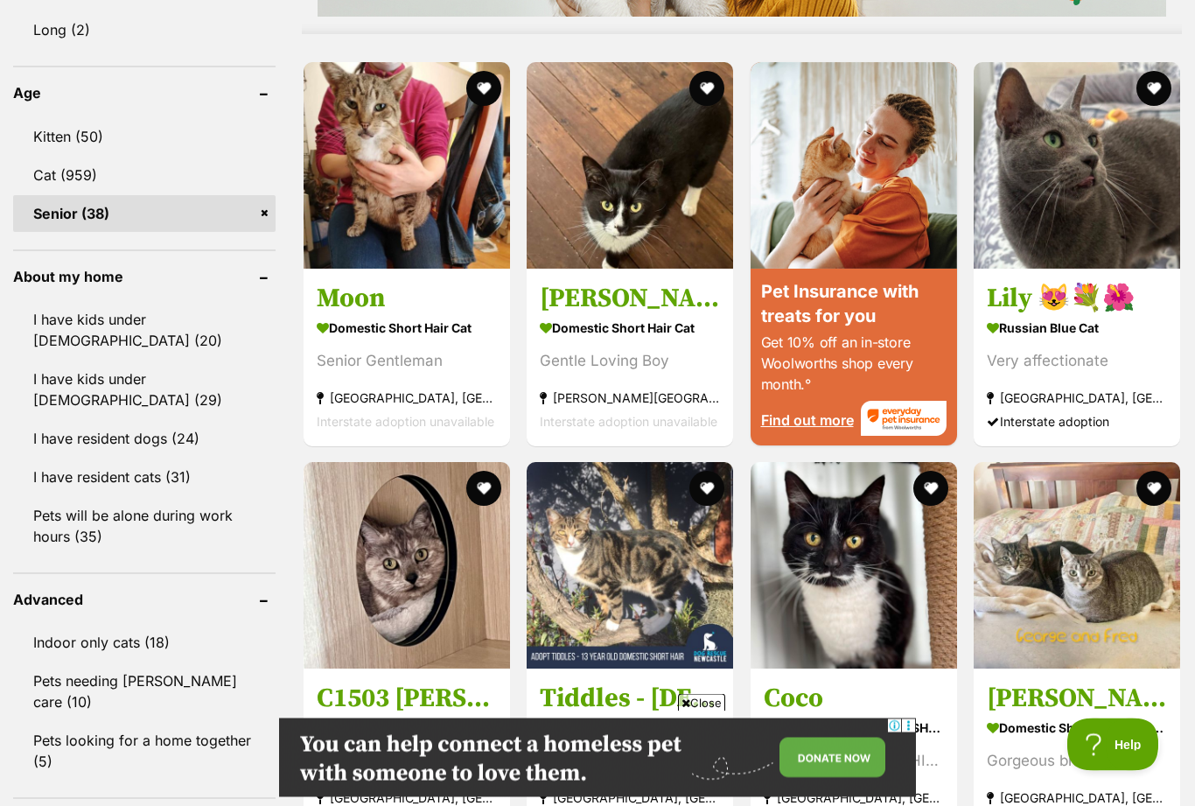
scroll to position [1618, 0]
click at [1062, 368] on div "Very affectionate" at bounding box center [1077, 360] width 180 height 24
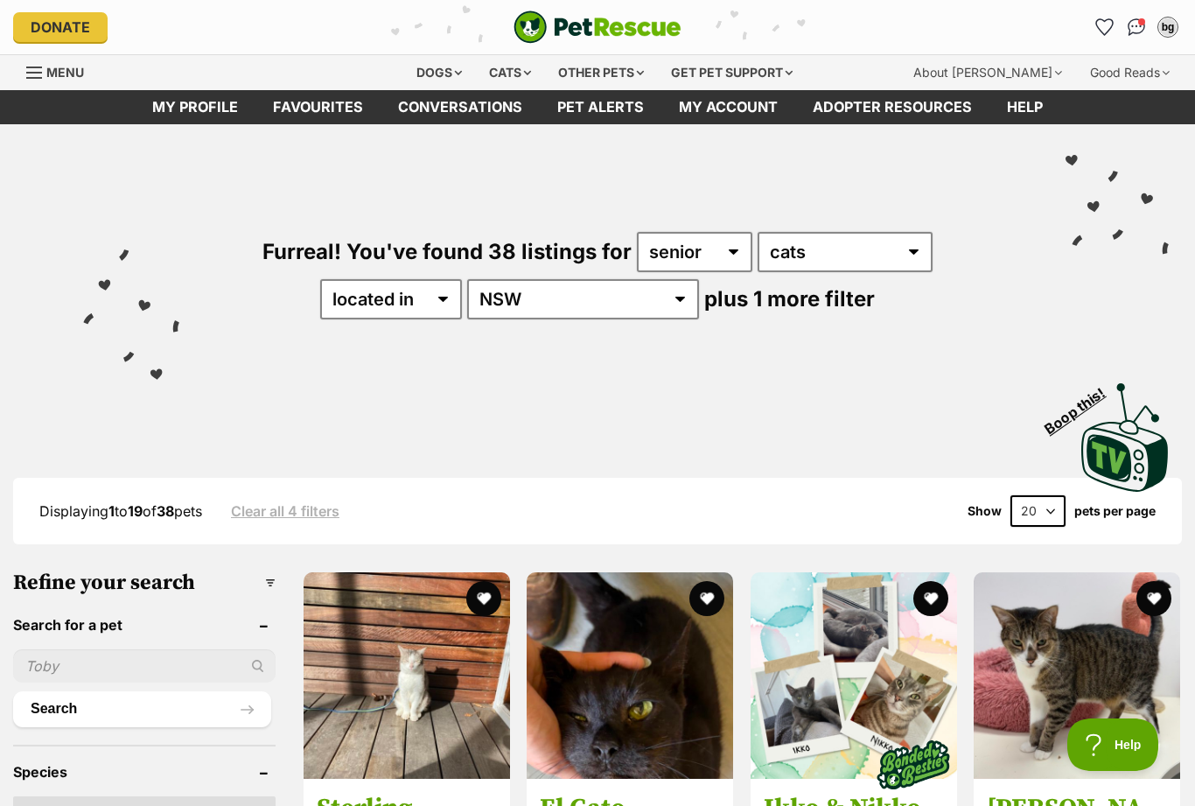
scroll to position [0, 0]
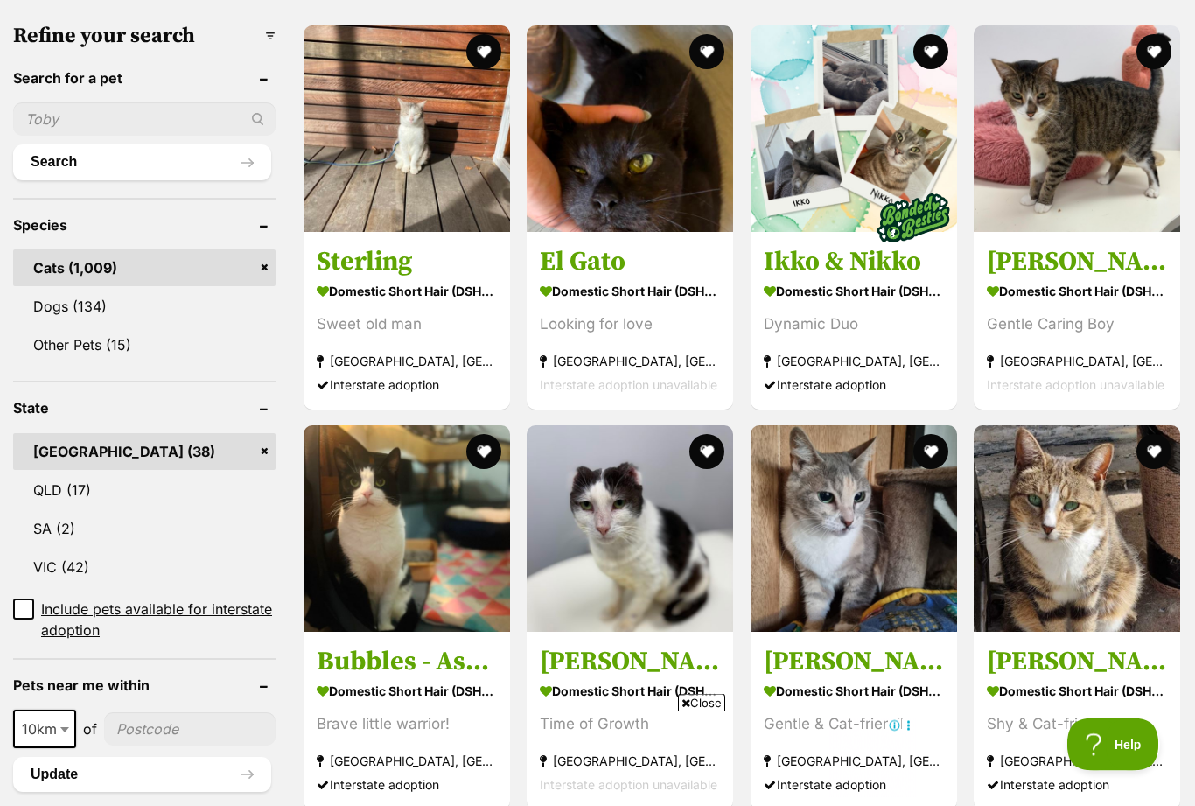
click at [597, 313] on div "Looking for love" at bounding box center [630, 324] width 180 height 24
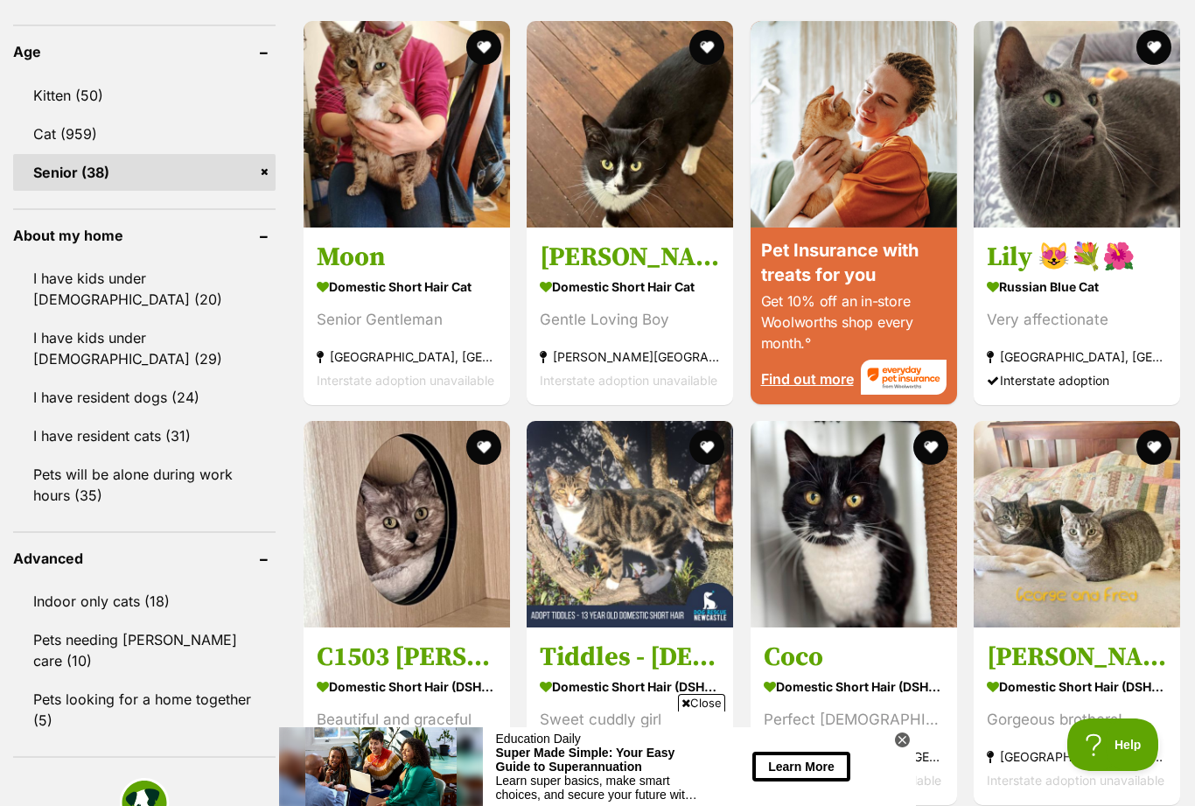
click at [622, 318] on div "Gentle Loving Boy" at bounding box center [630, 319] width 180 height 24
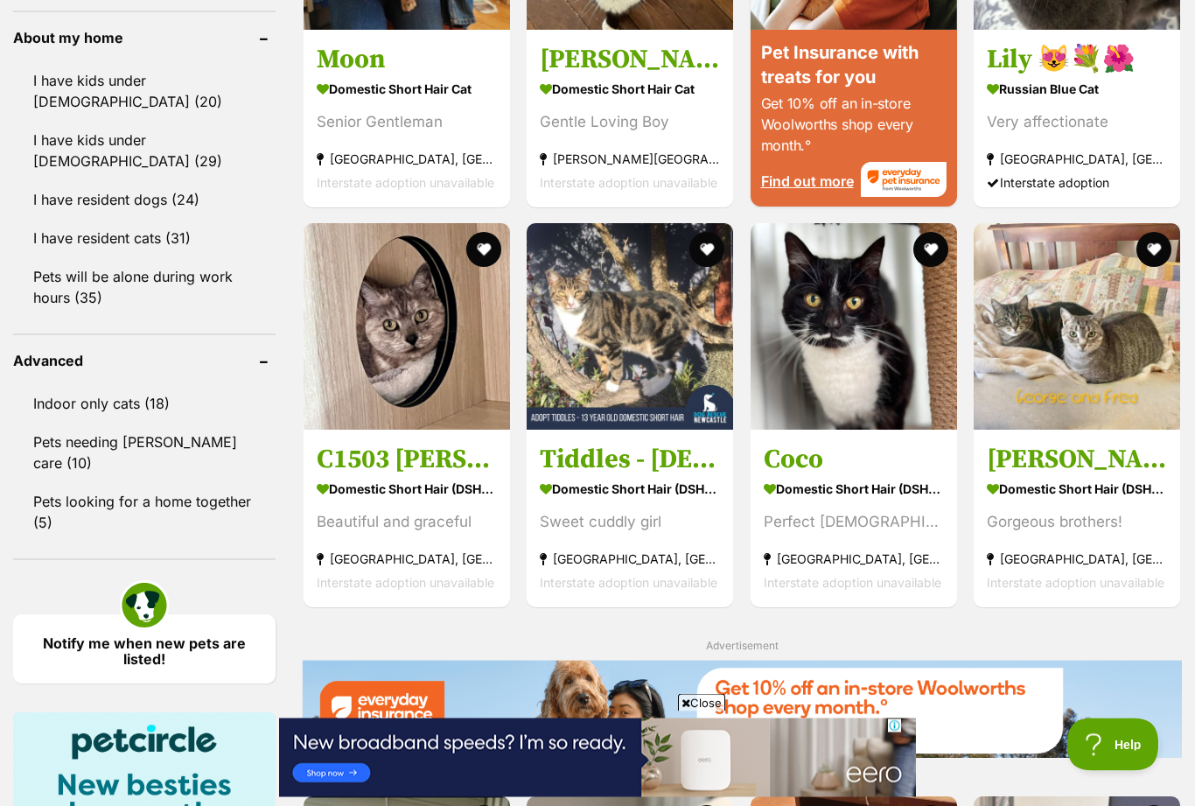
scroll to position [1861, 0]
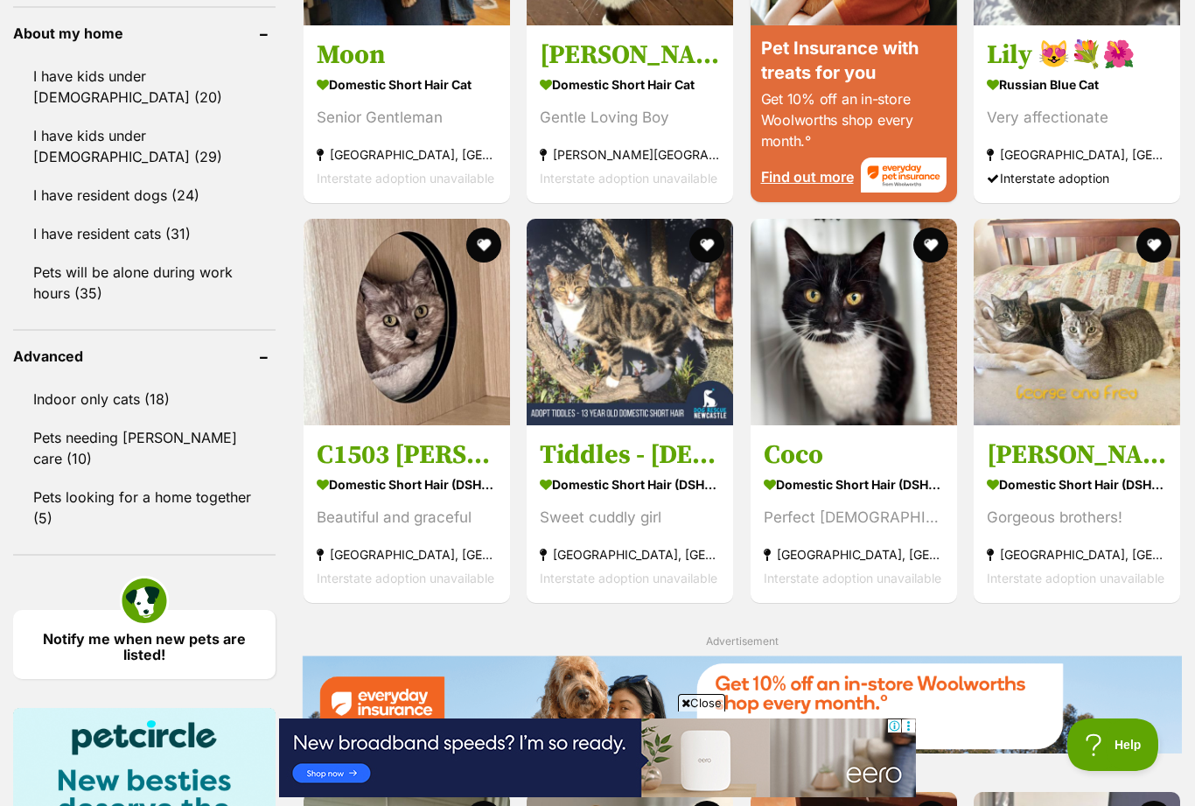
click at [419, 472] on strong "Domestic Short Hair (DSH) Cat" at bounding box center [407, 483] width 180 height 25
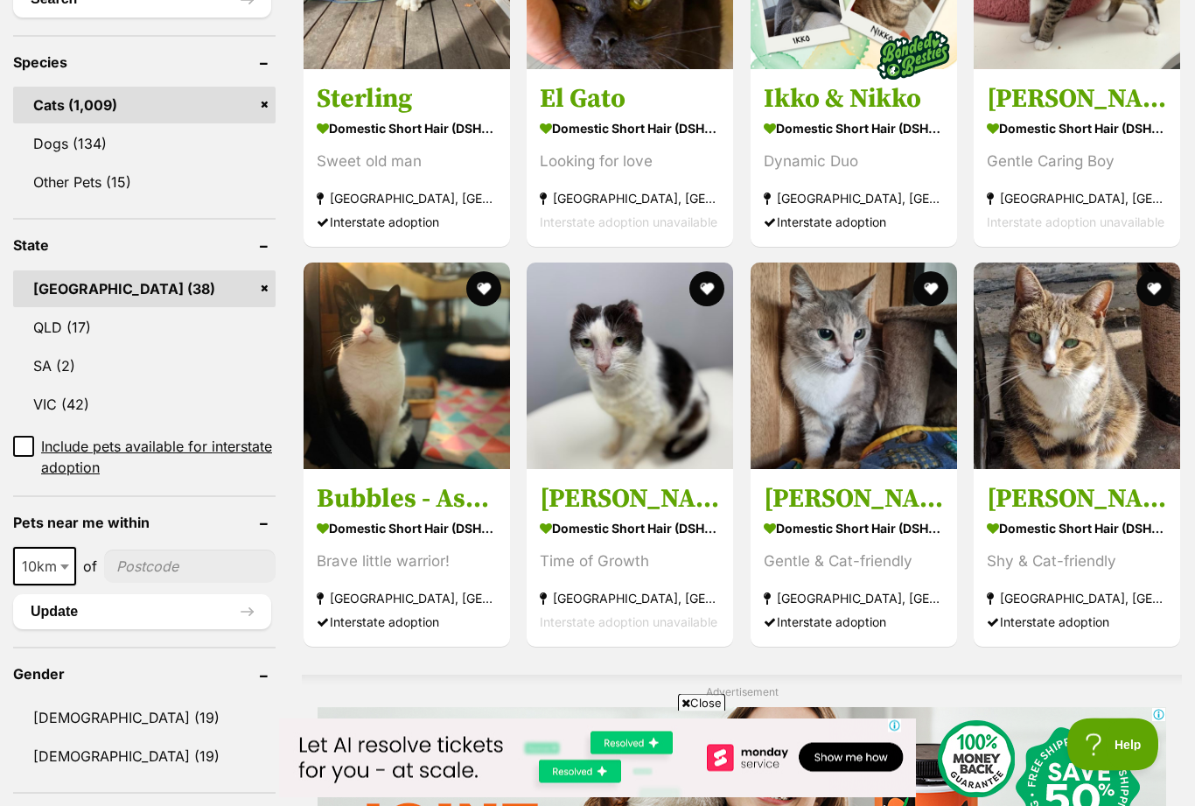
scroll to position [709, 0]
click at [66, 565] on b at bounding box center [64, 567] width 9 height 5
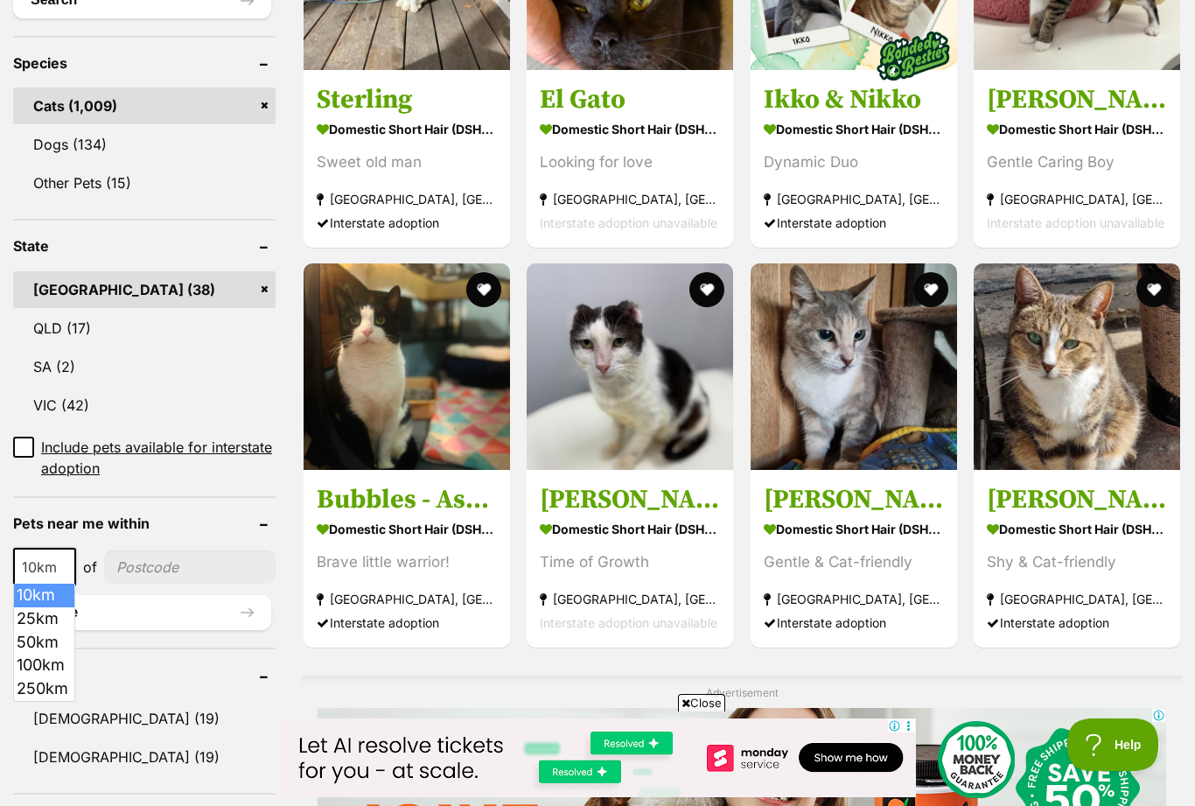
select select "50"
click at [186, 564] on input"] "postcode" at bounding box center [191, 566] width 169 height 33
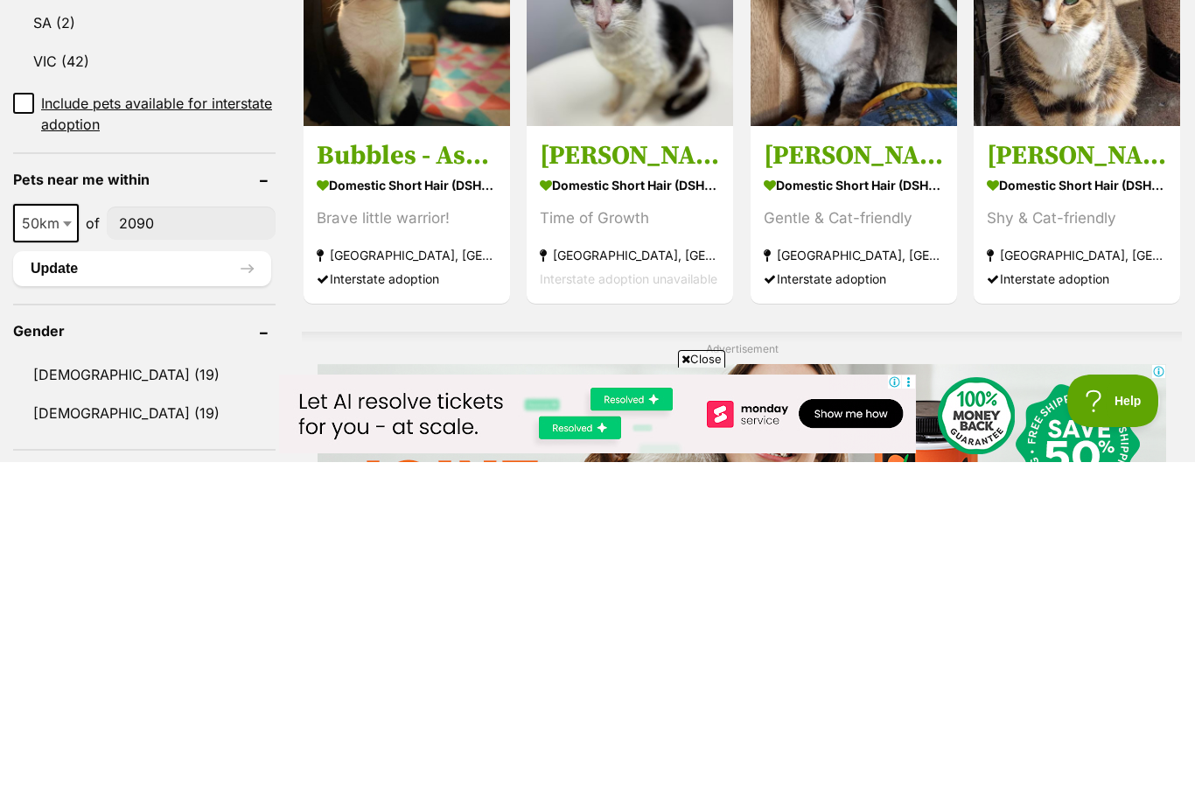
type input"] "2090"
click at [131, 595] on button "Update" at bounding box center [142, 612] width 258 height 35
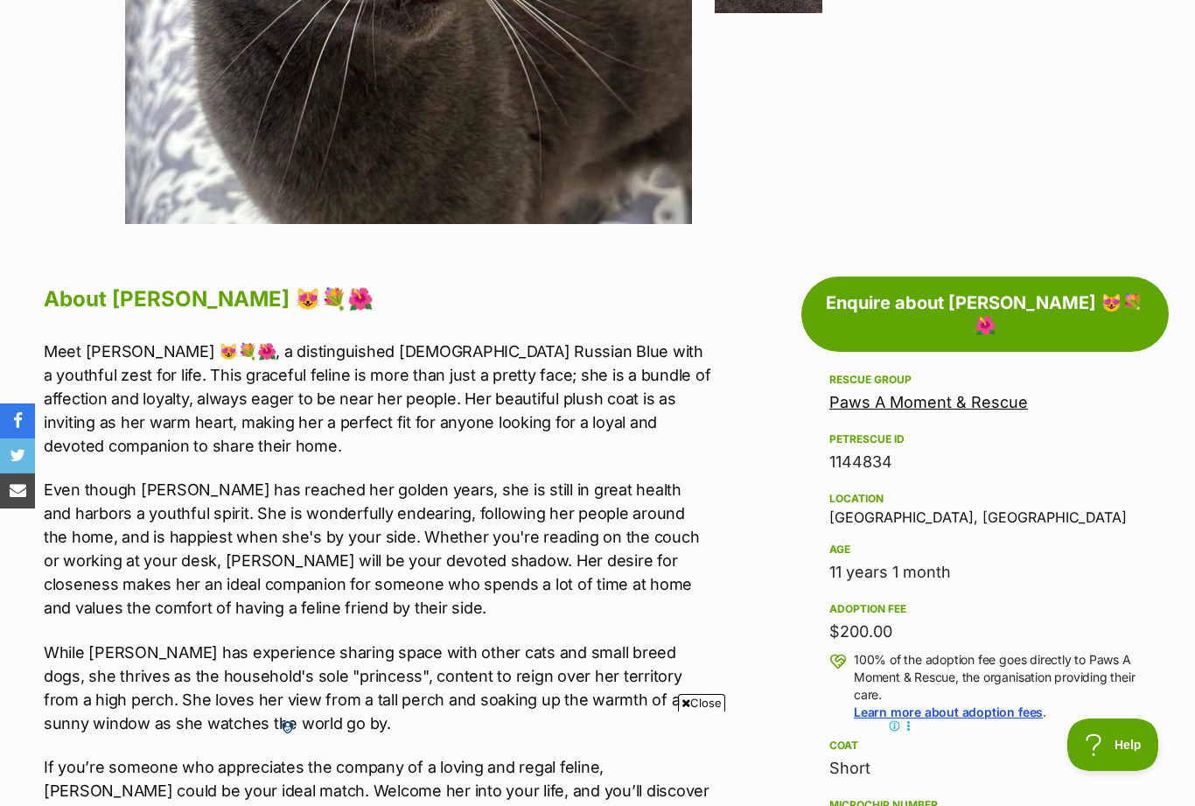
scroll to position [663, 0]
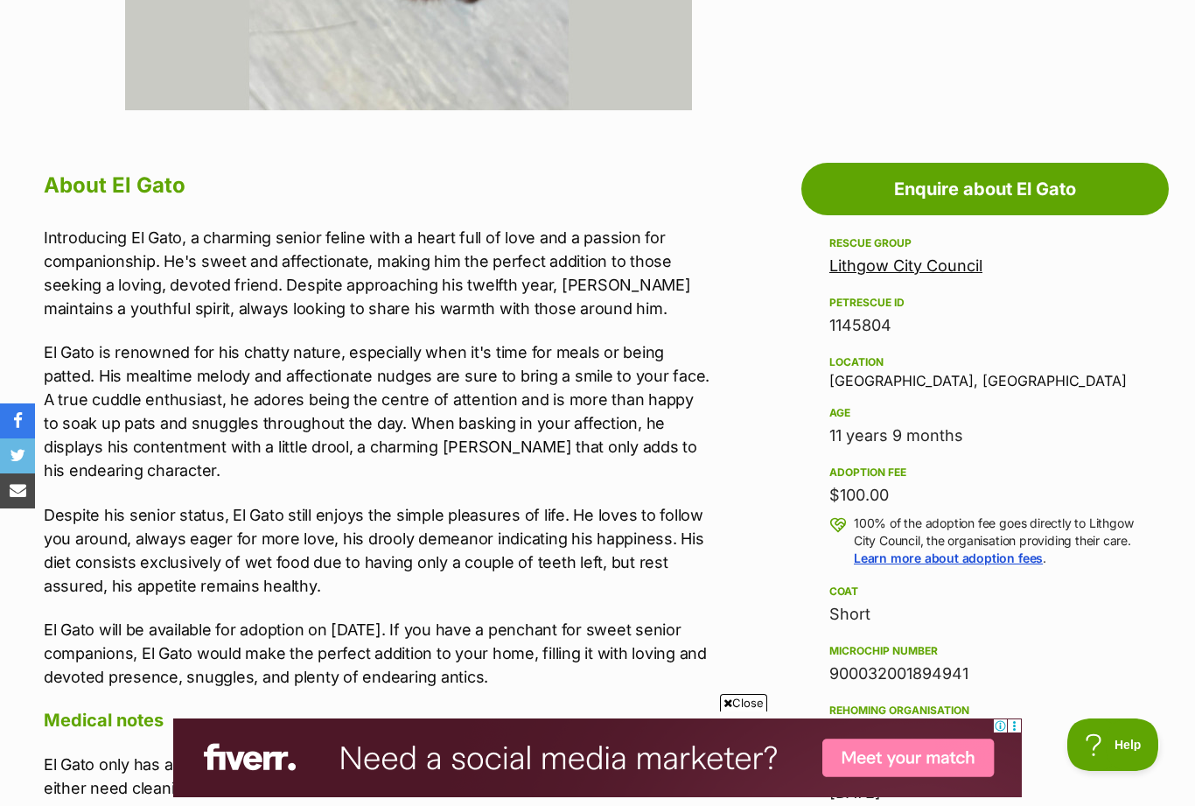
scroll to position [786, 0]
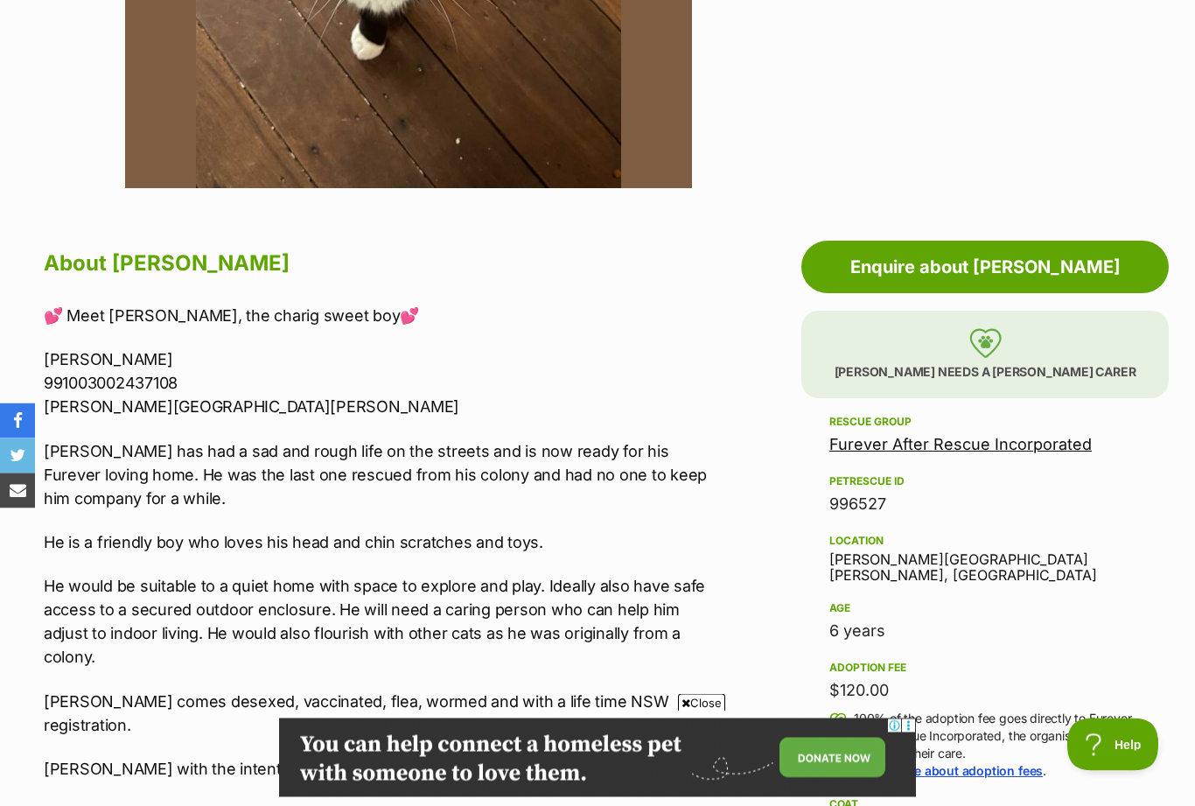
scroll to position [690, 0]
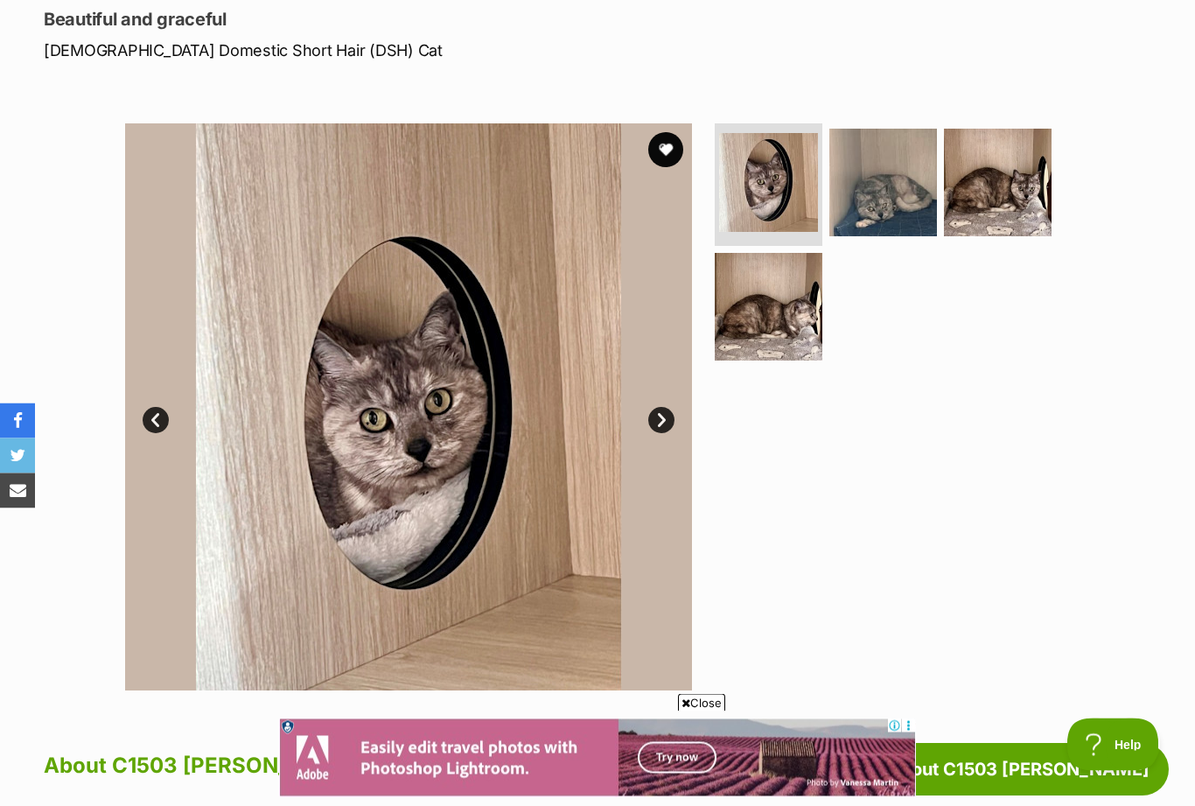
scroll to position [227, 0]
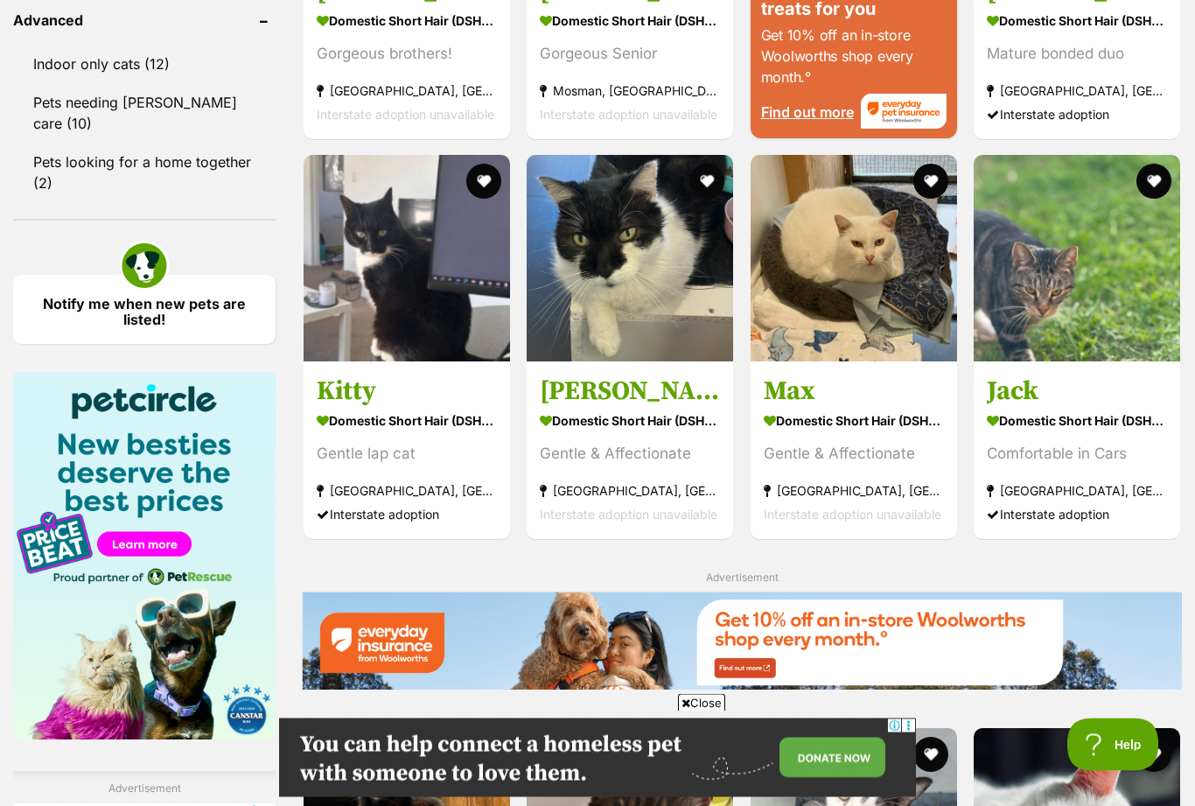
scroll to position [1925, 0]
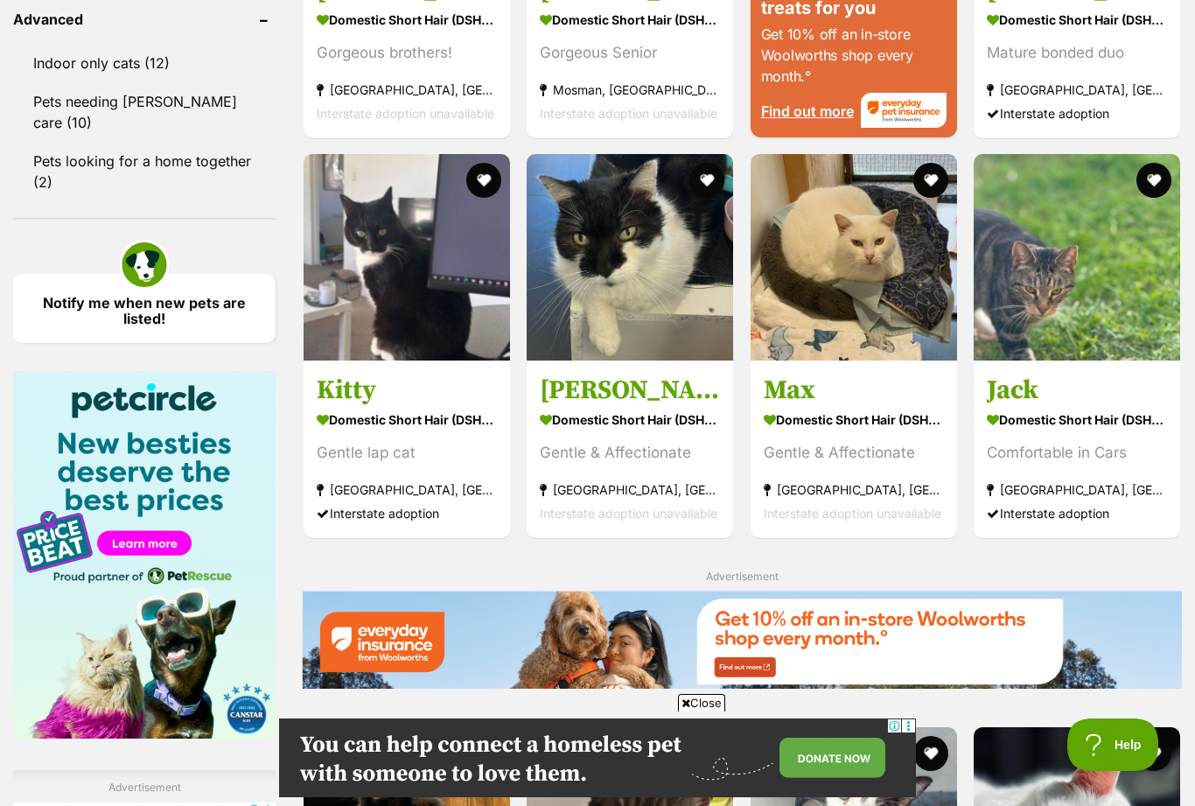
click at [410, 442] on div "Gentle lap cat" at bounding box center [407, 453] width 180 height 24
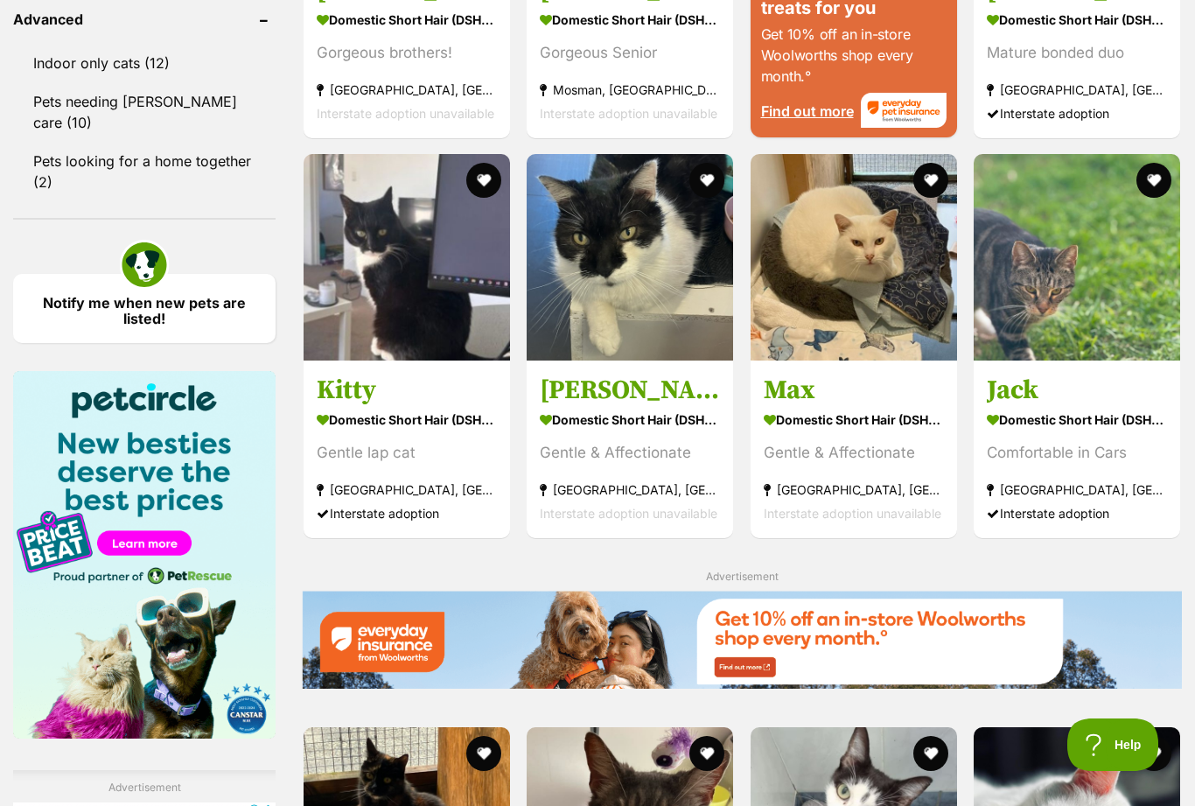
scroll to position [1981, 0]
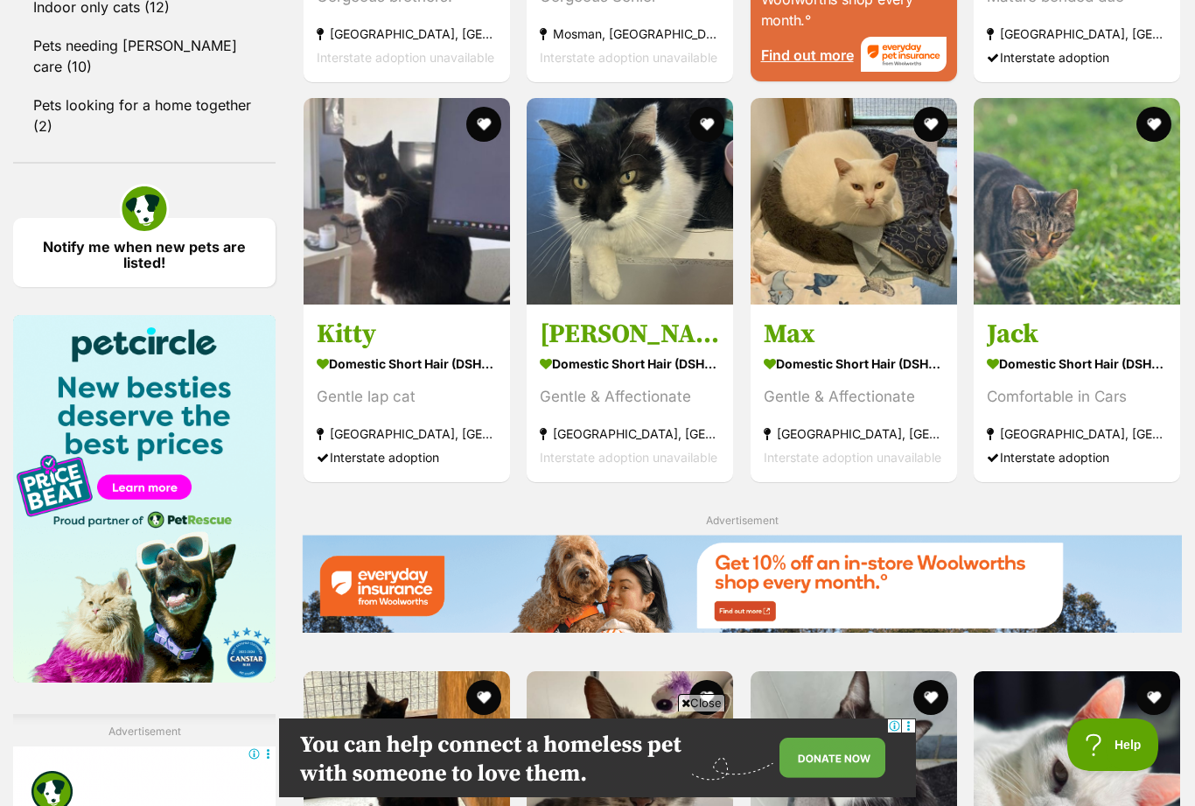
click at [674, 374] on section "Domestic Short Hair (DSH) Cat Gentle & Affectionate Erina Heights, NSW Intersta…" at bounding box center [630, 410] width 180 height 118
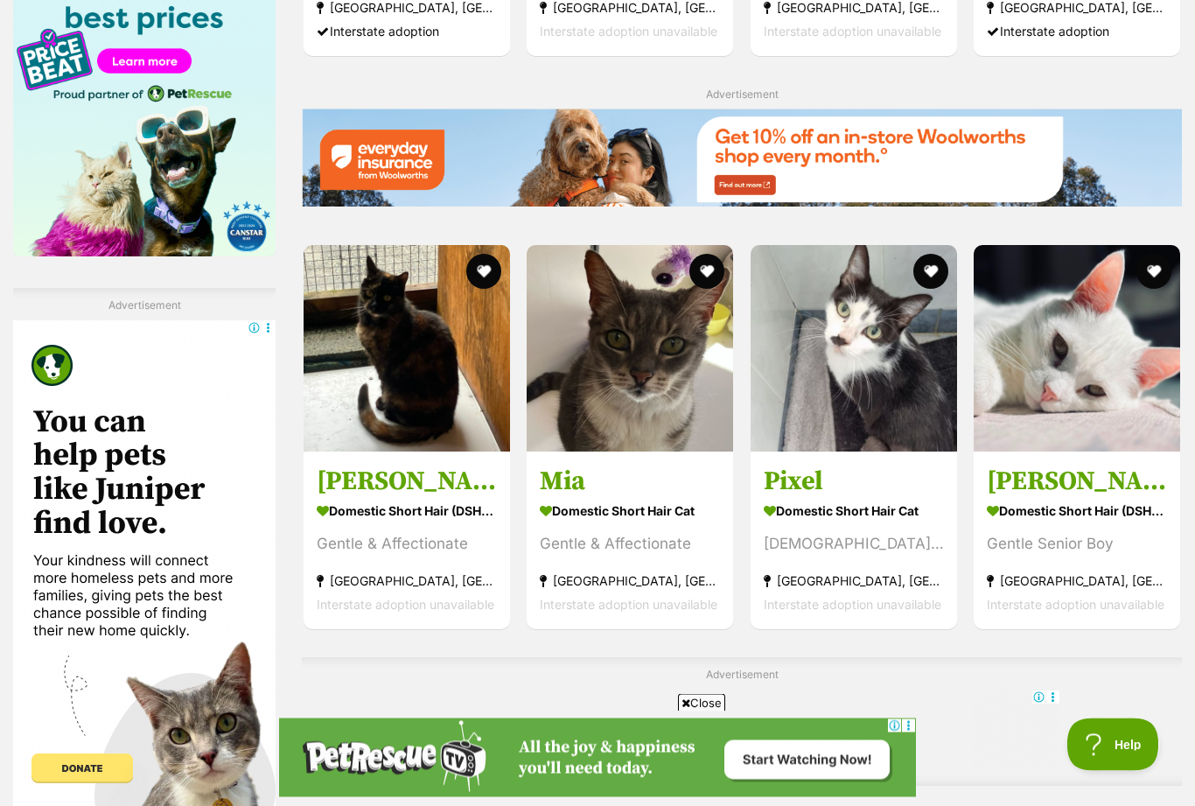
scroll to position [2407, 0]
click at [1119, 547] on div "Gentle Senior Boy" at bounding box center [1077, 544] width 180 height 24
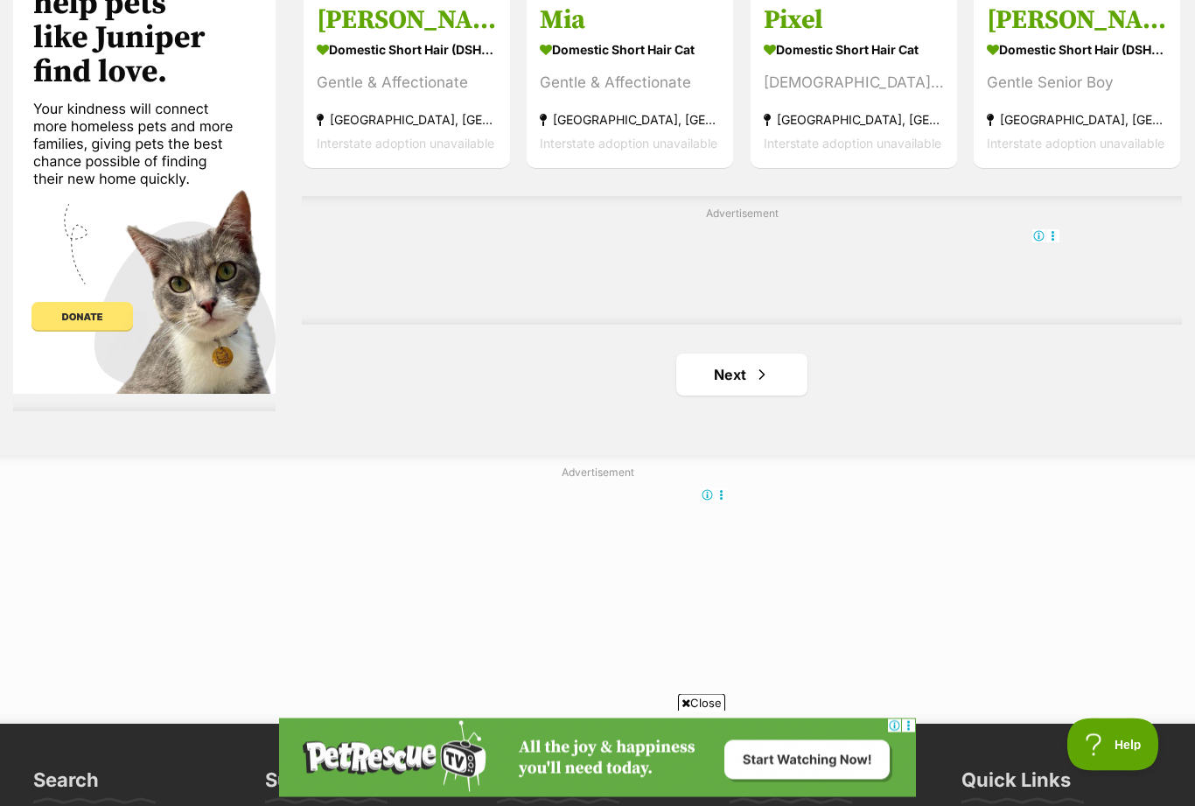
scroll to position [2868, 0]
click at [742, 374] on link "Next" at bounding box center [741, 374] width 131 height 42
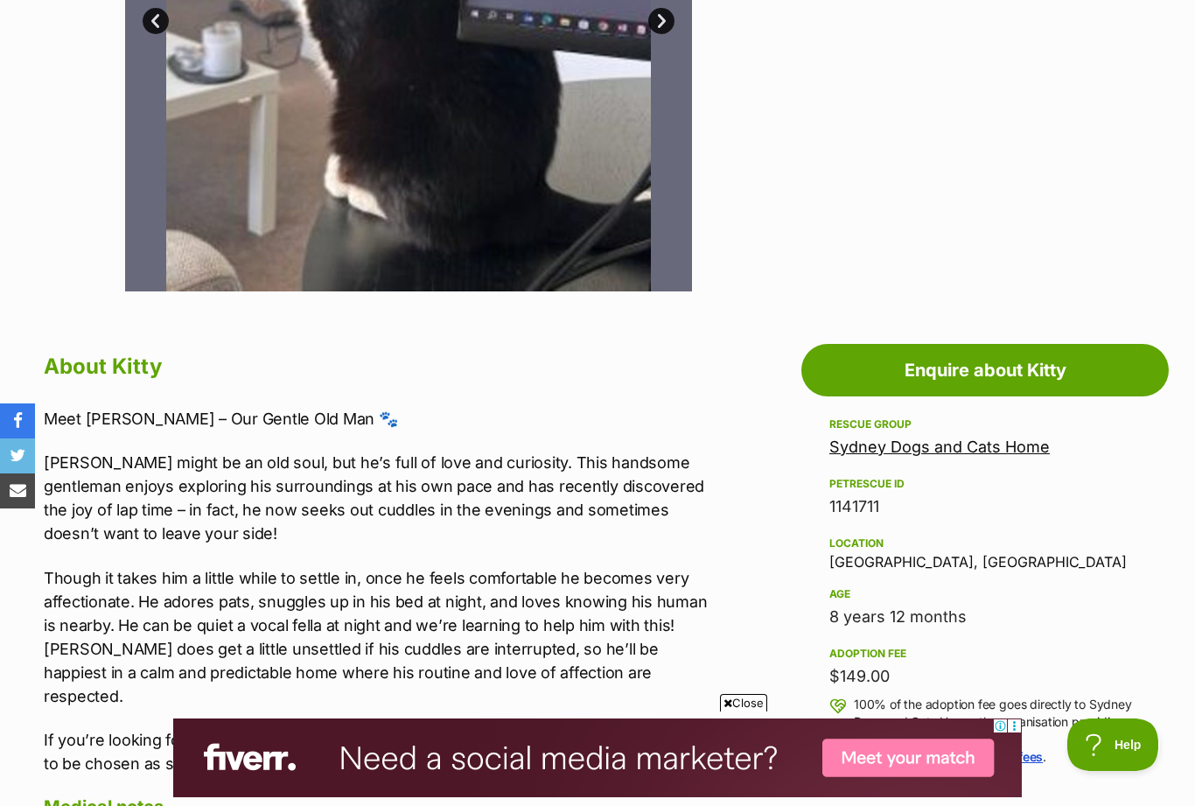
scroll to position [619, 0]
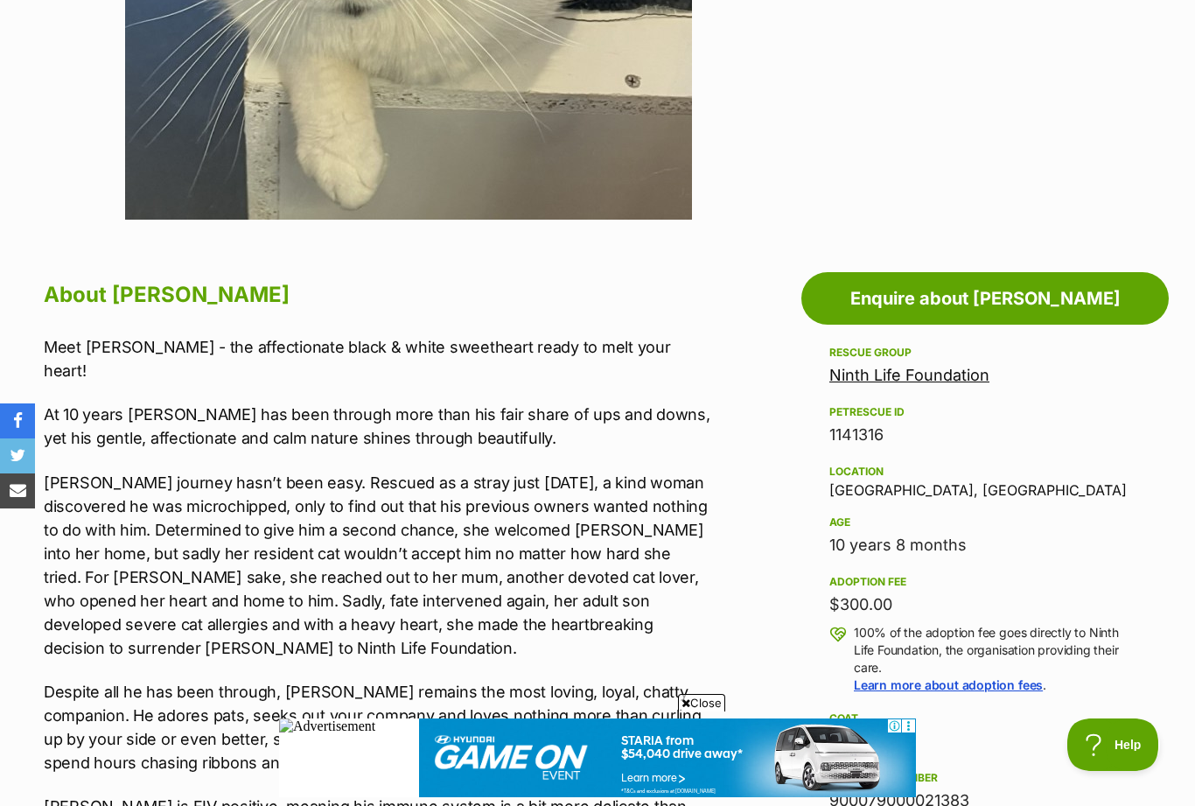
scroll to position [691, 0]
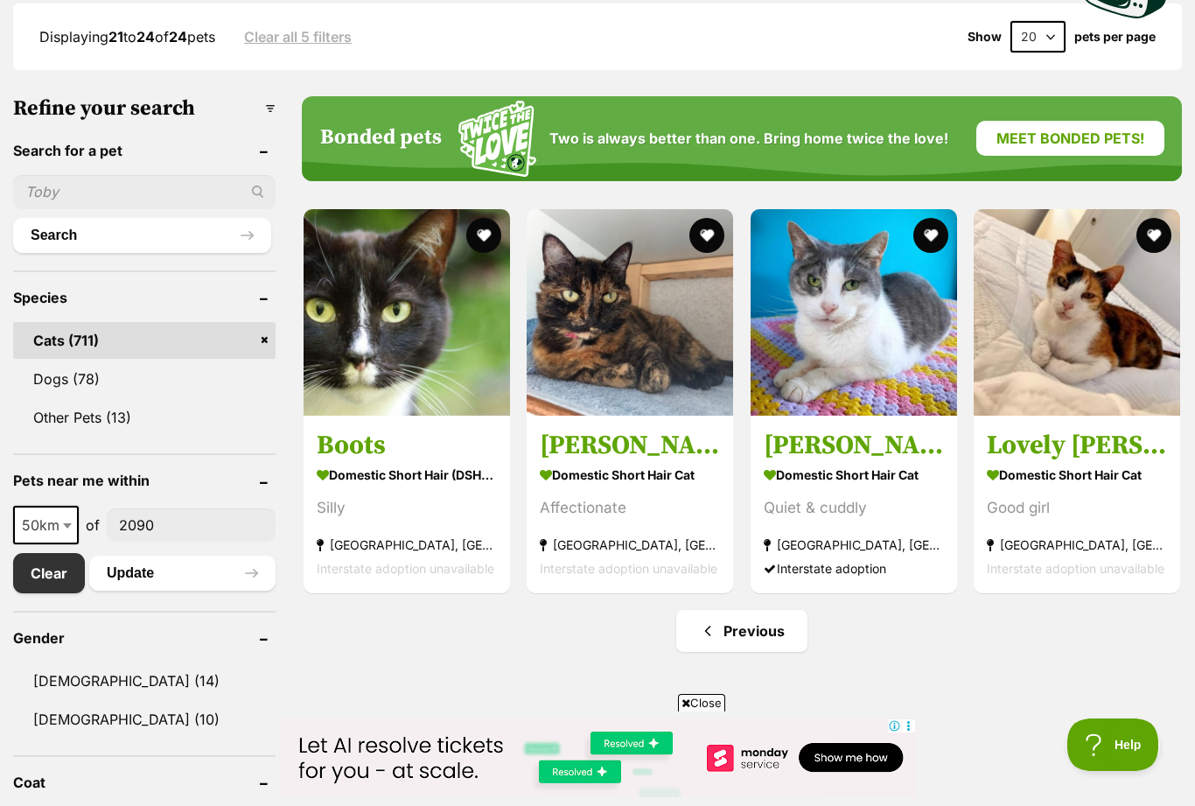
click at [1073, 450] on h3 "Lovely [PERSON_NAME]" at bounding box center [1077, 444] width 180 height 33
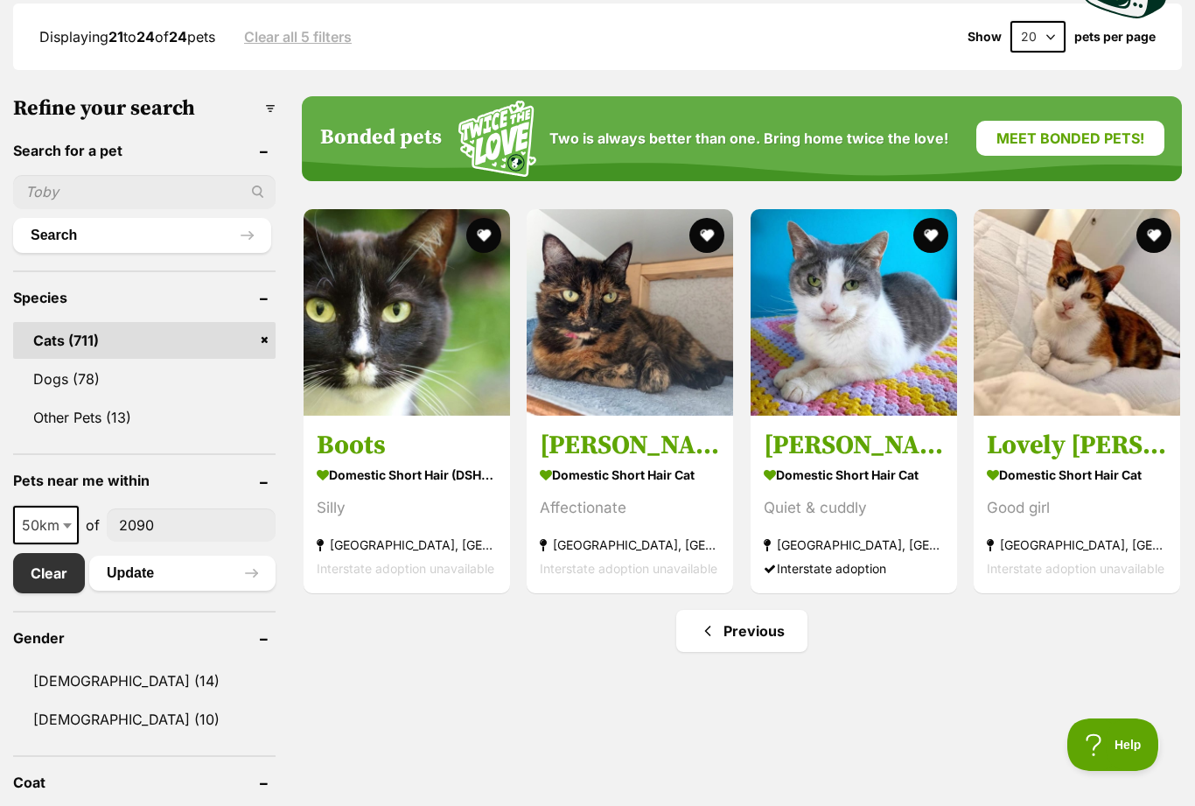
scroll to position [529, 0]
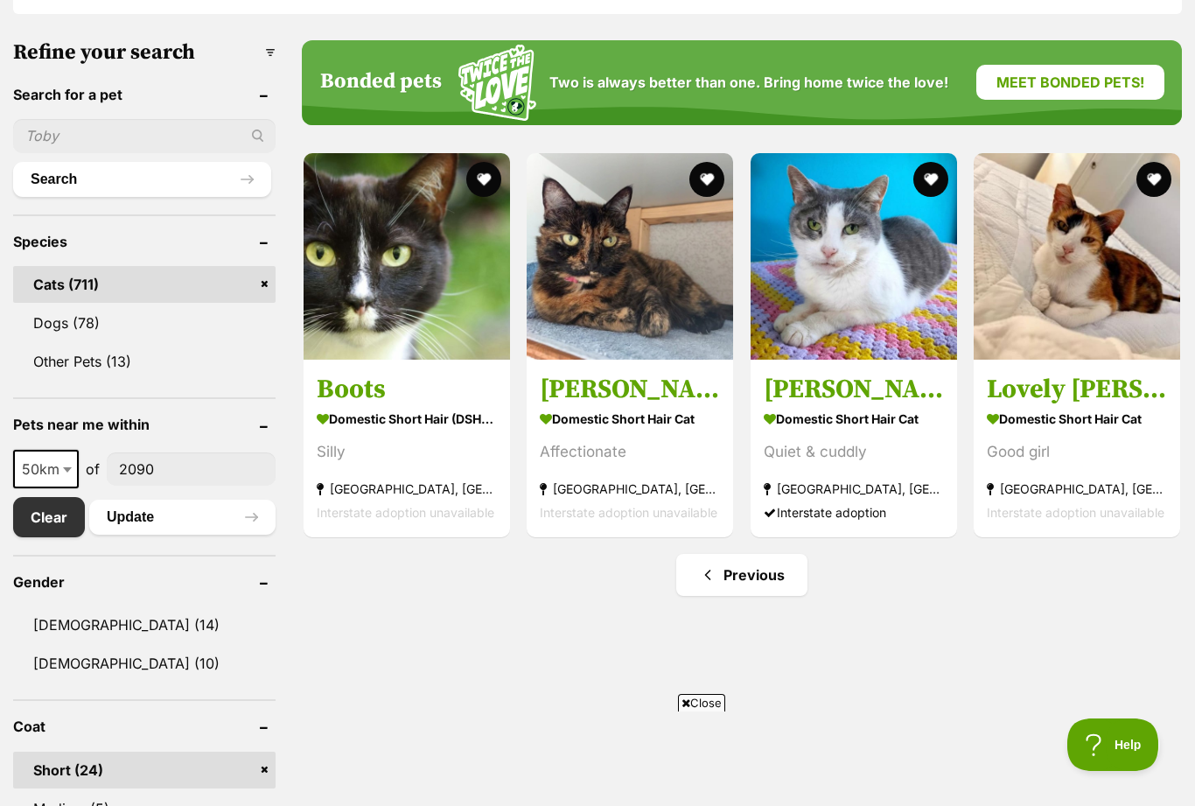
click at [863, 421] on strong "Domestic Short Hair Cat" at bounding box center [854, 417] width 180 height 25
click at [376, 421] on strong "Domestic Short Hair (DSH) Cat" at bounding box center [407, 417] width 180 height 25
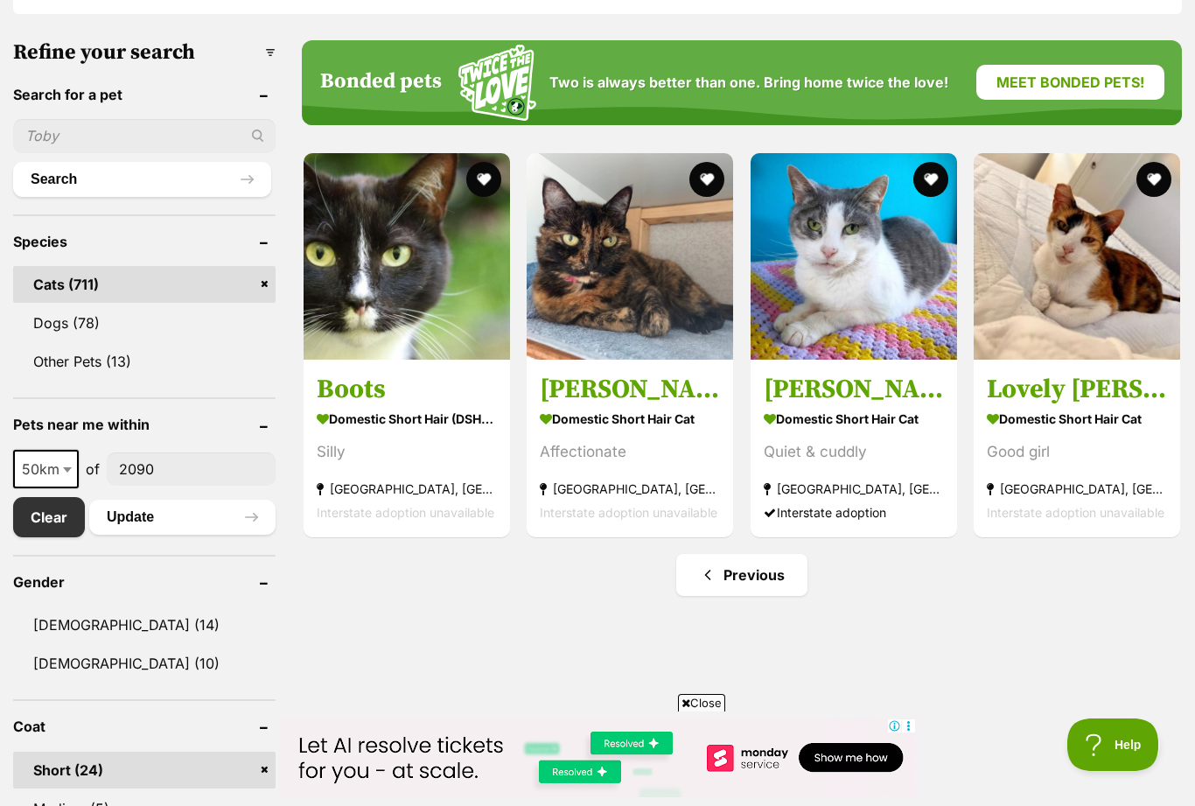
scroll to position [0, 0]
click at [638, 426] on section "Domestic Short Hair Cat Affectionate [GEOGRAPHIC_DATA], [GEOGRAPHIC_DATA] Inter…" at bounding box center [630, 464] width 180 height 118
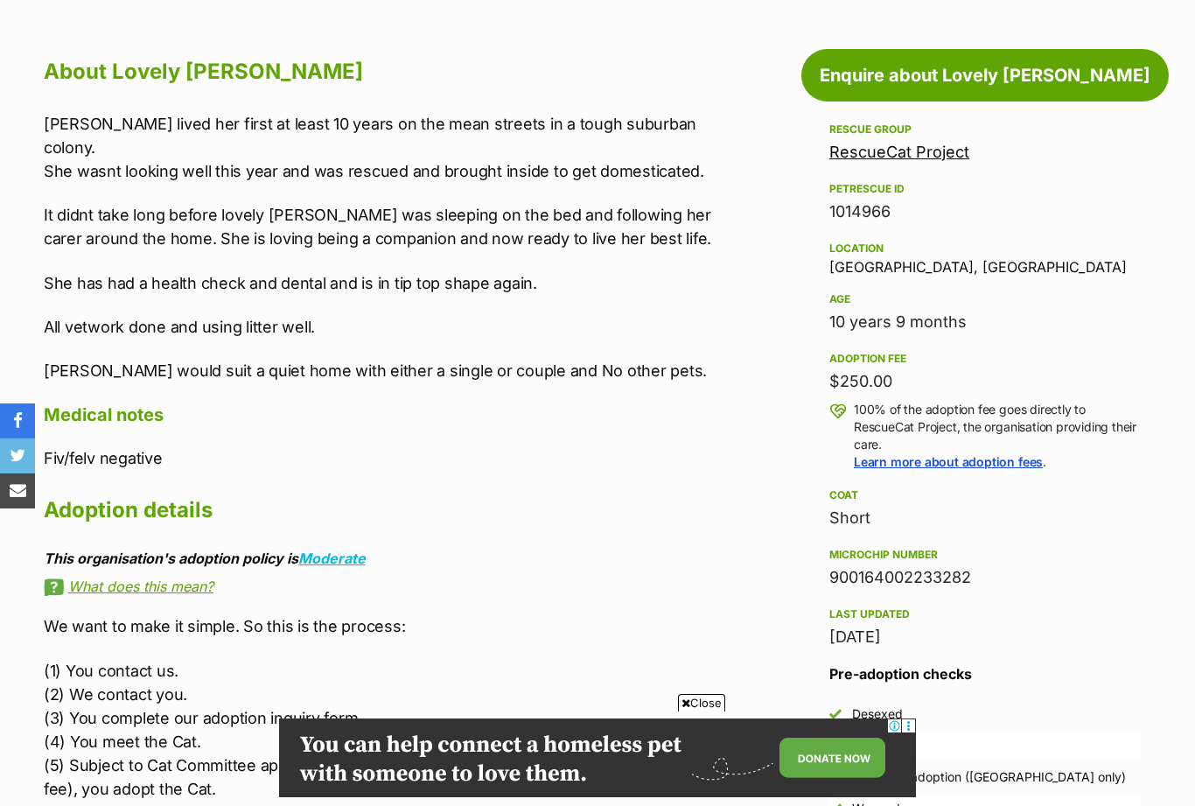
scroll to position [933, 0]
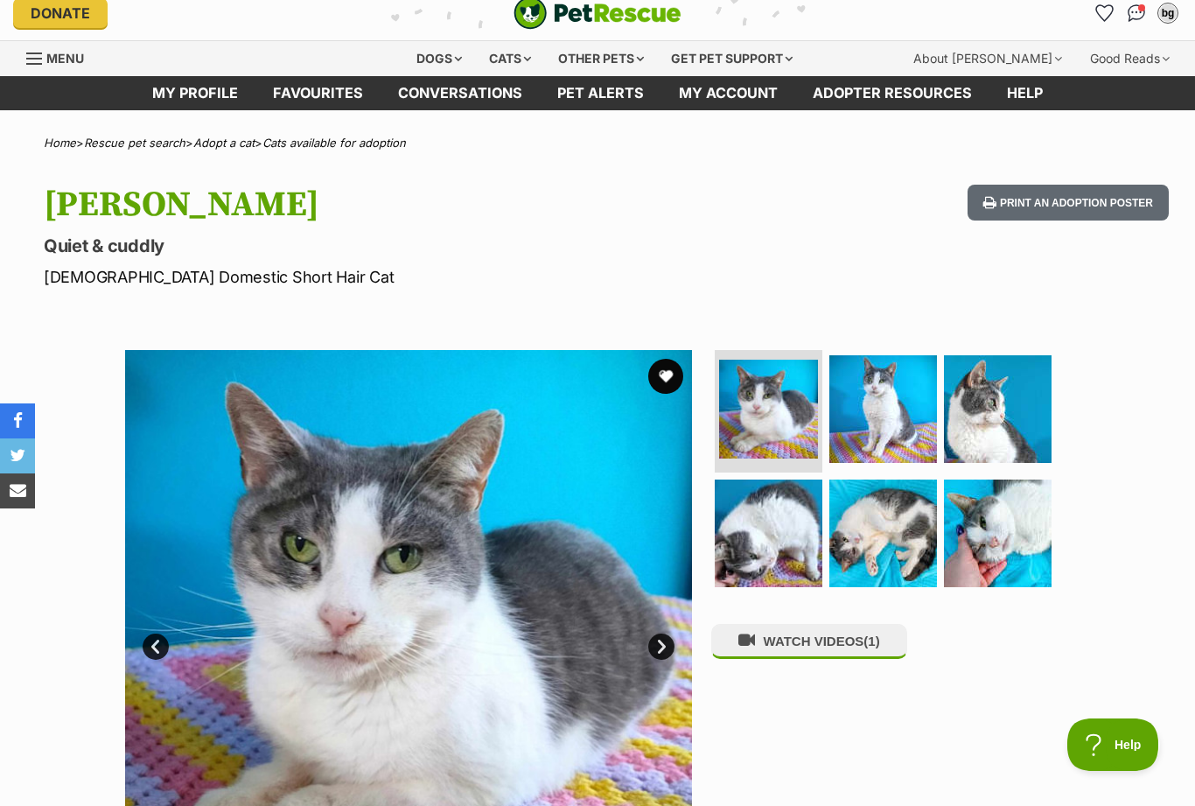
scroll to position [13, 0]
click at [673, 376] on button "favourite" at bounding box center [665, 377] width 35 height 35
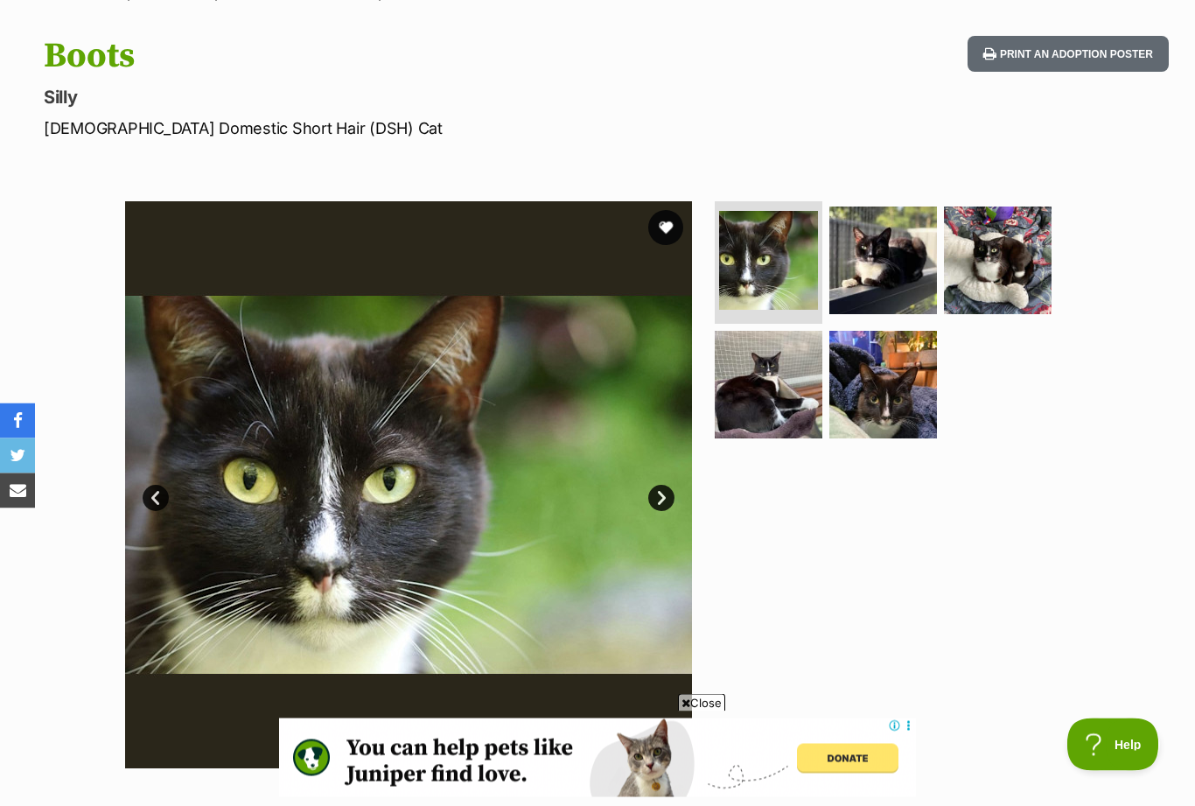
scroll to position [163, 0]
click at [670, 225] on button "favourite" at bounding box center [665, 227] width 35 height 35
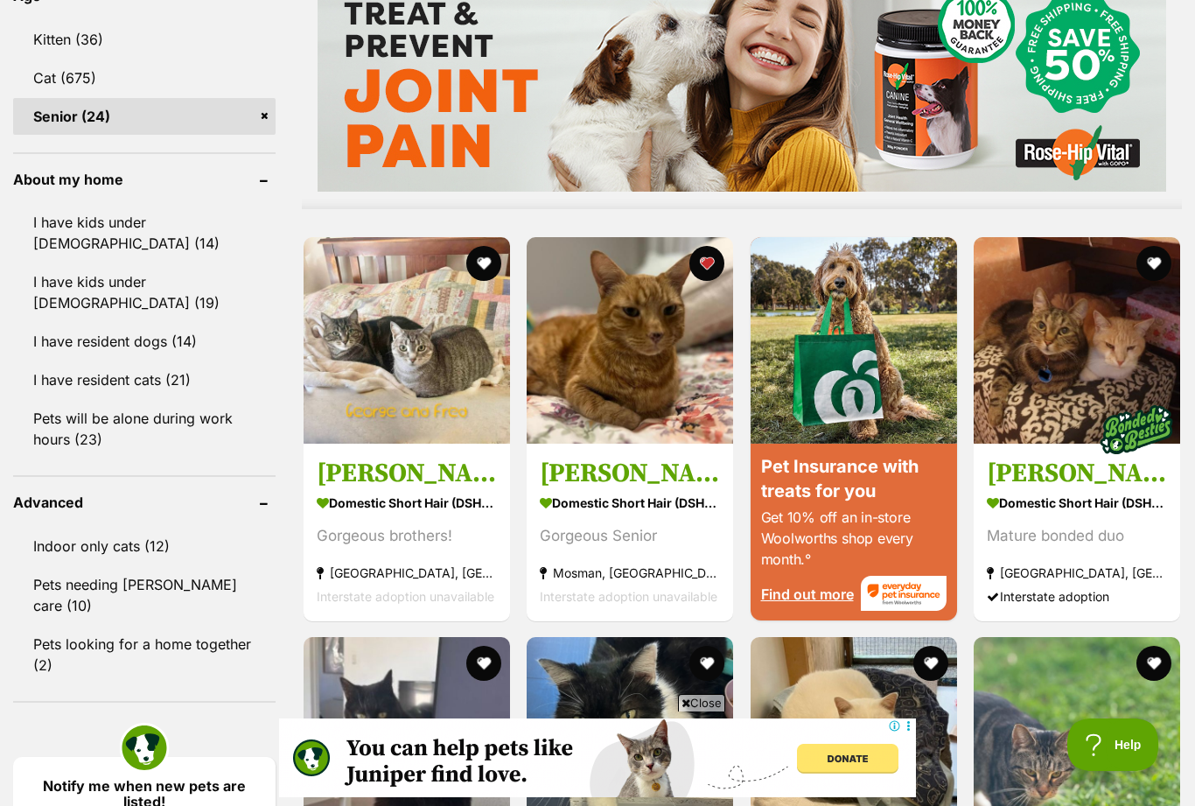
click at [618, 403] on img at bounding box center [630, 340] width 206 height 206
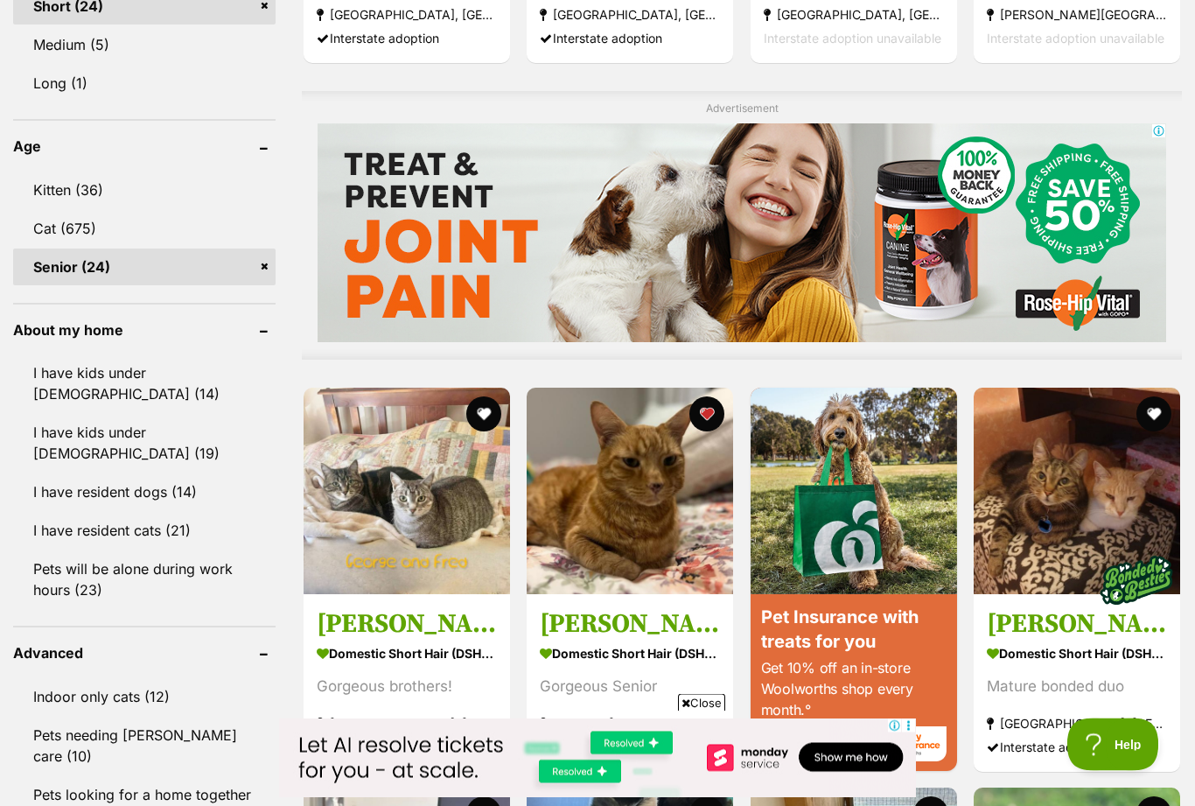
scroll to position [1292, 0]
click at [402, 589] on img at bounding box center [407, 491] width 206 height 206
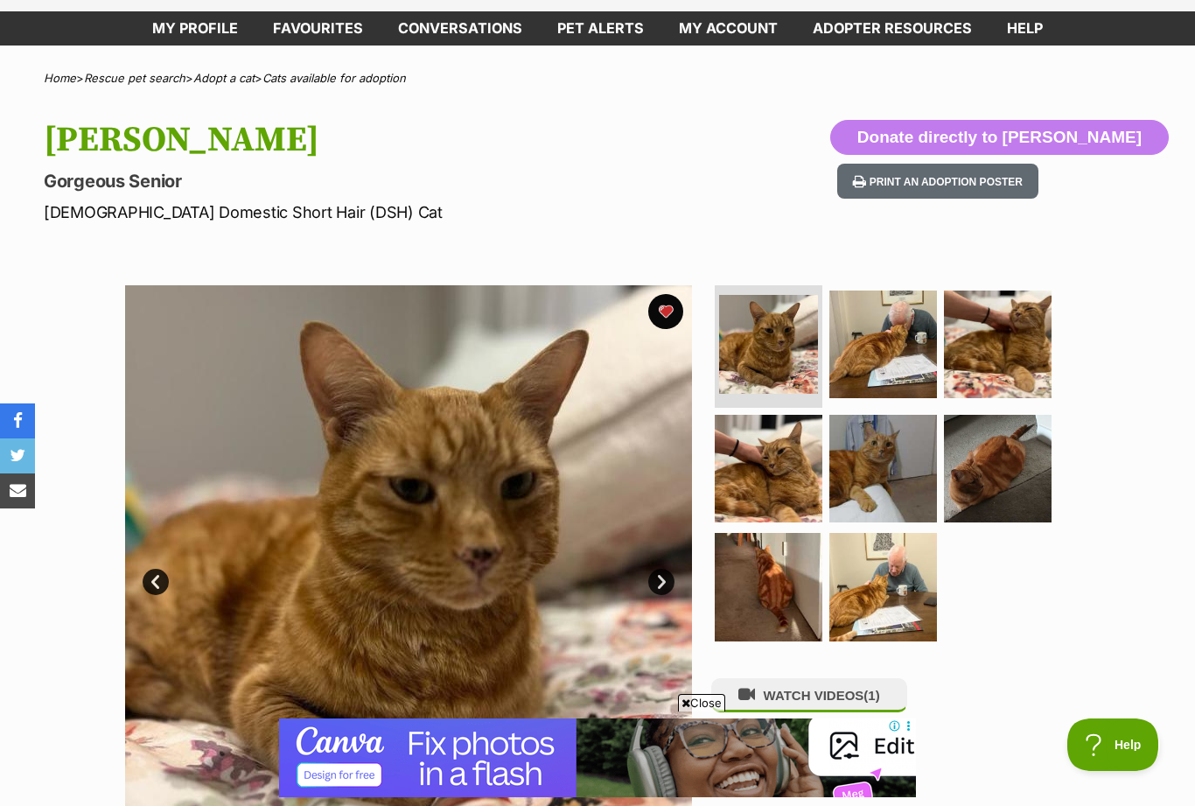
scroll to position [73, 0]
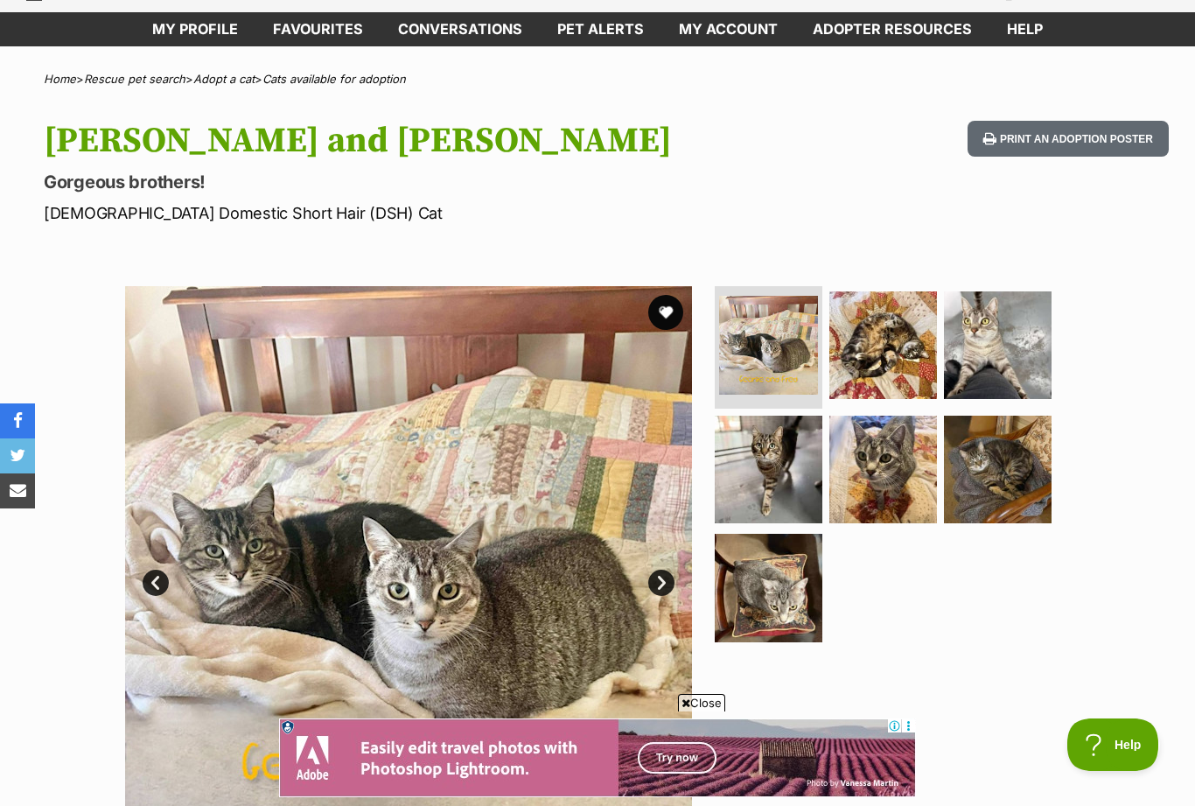
scroll to position [71, 0]
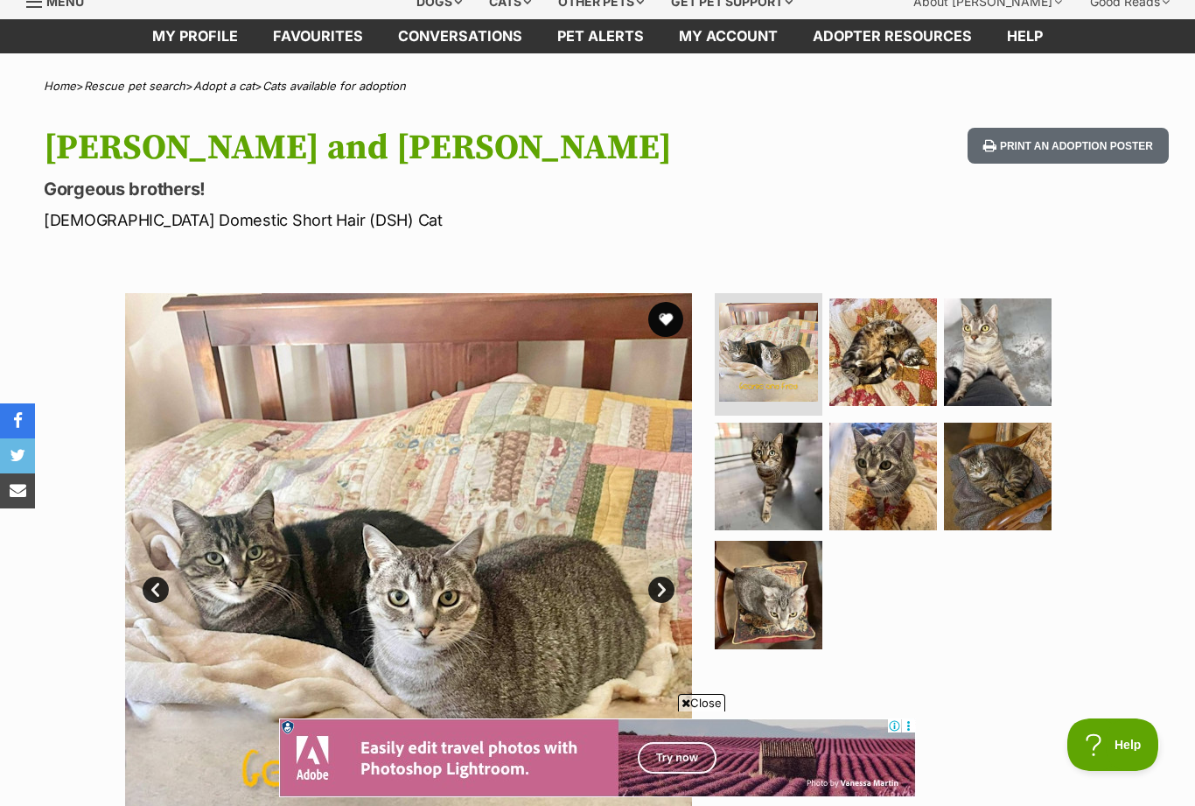
click at [1155, 390] on div "Available 1 of 7 images 1 of 7 images 1 of 7 images 1 of 7 images 1 of 7 images…" at bounding box center [597, 563] width 1195 height 593
click at [672, 313] on button "favourite" at bounding box center [665, 319] width 35 height 35
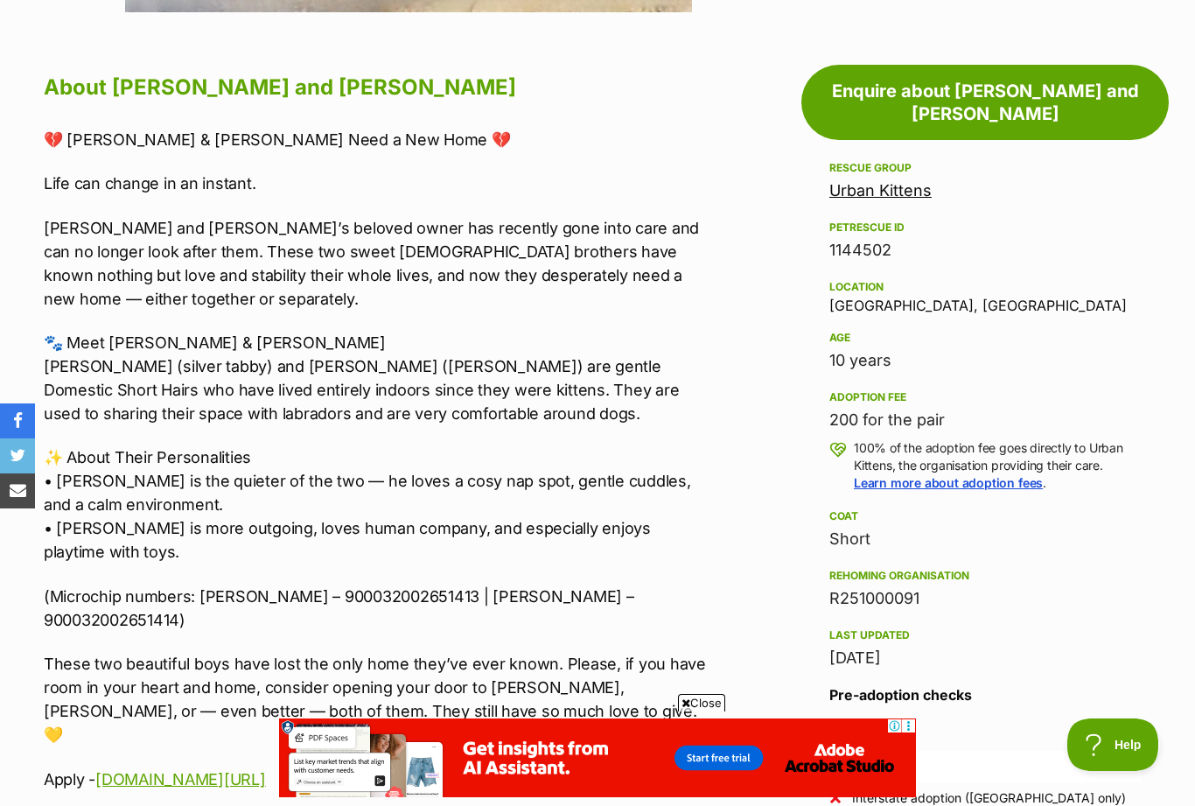
scroll to position [0, 0]
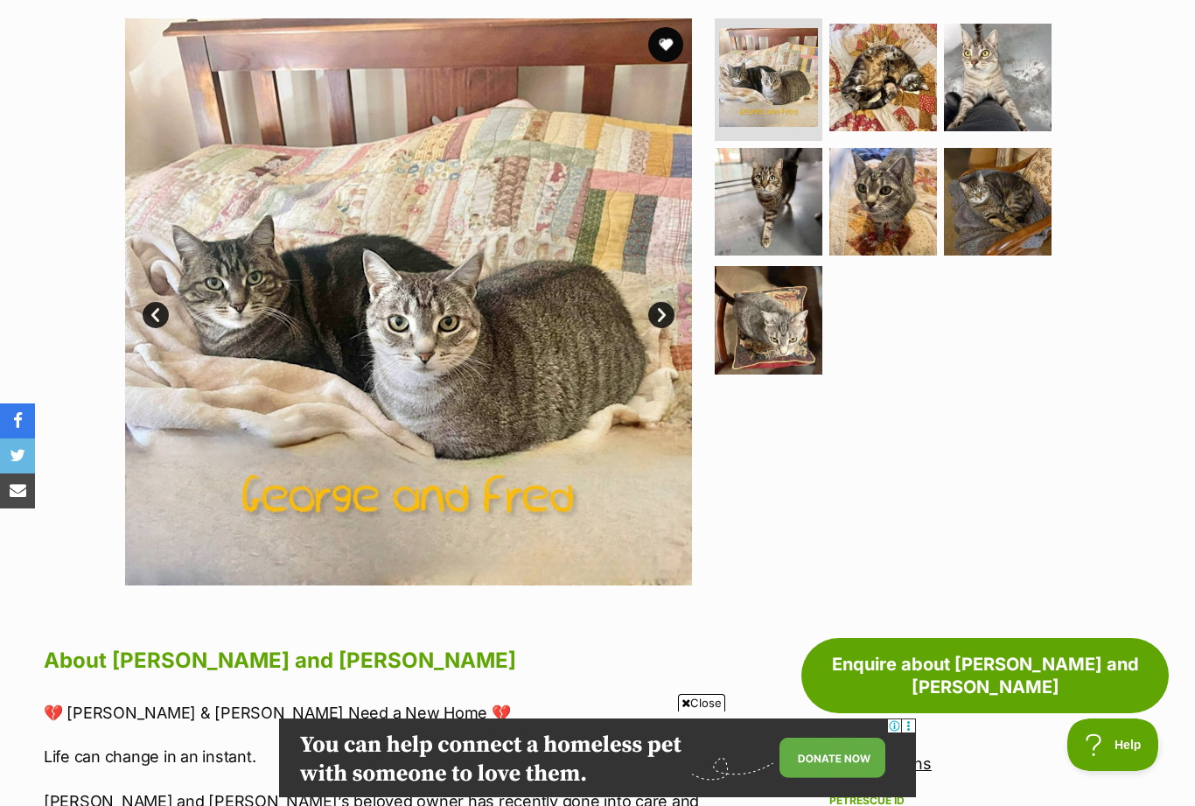
scroll to position [344, 0]
